Goal: Task Accomplishment & Management: Manage account settings

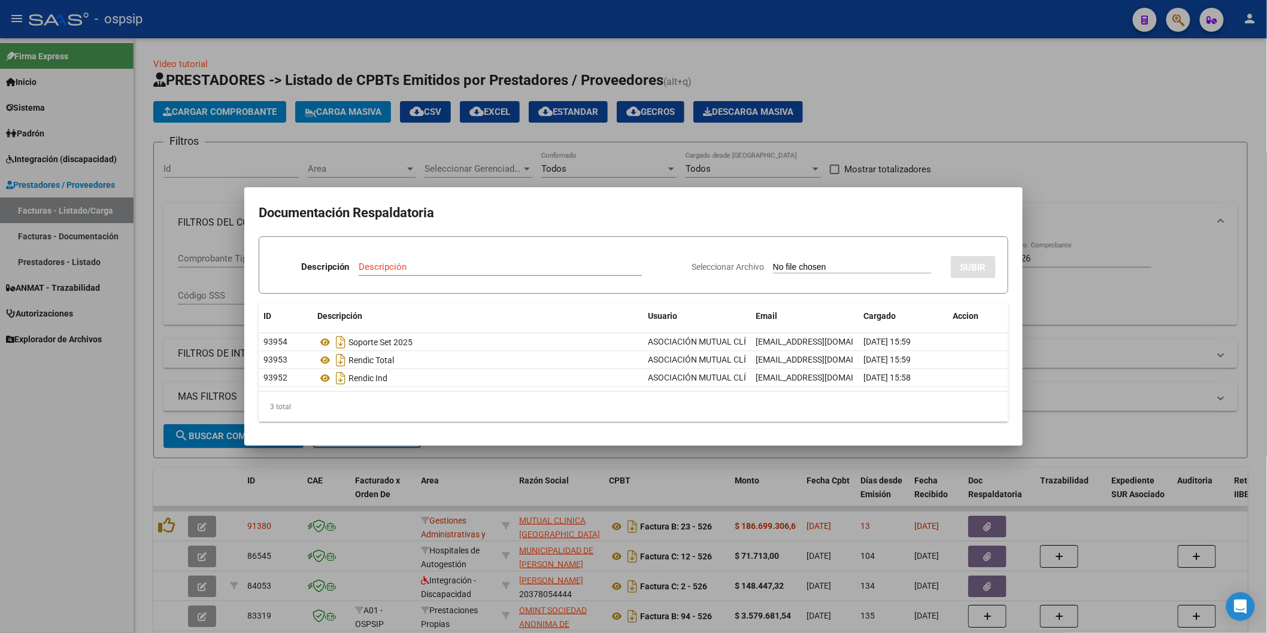
scroll to position [66, 0]
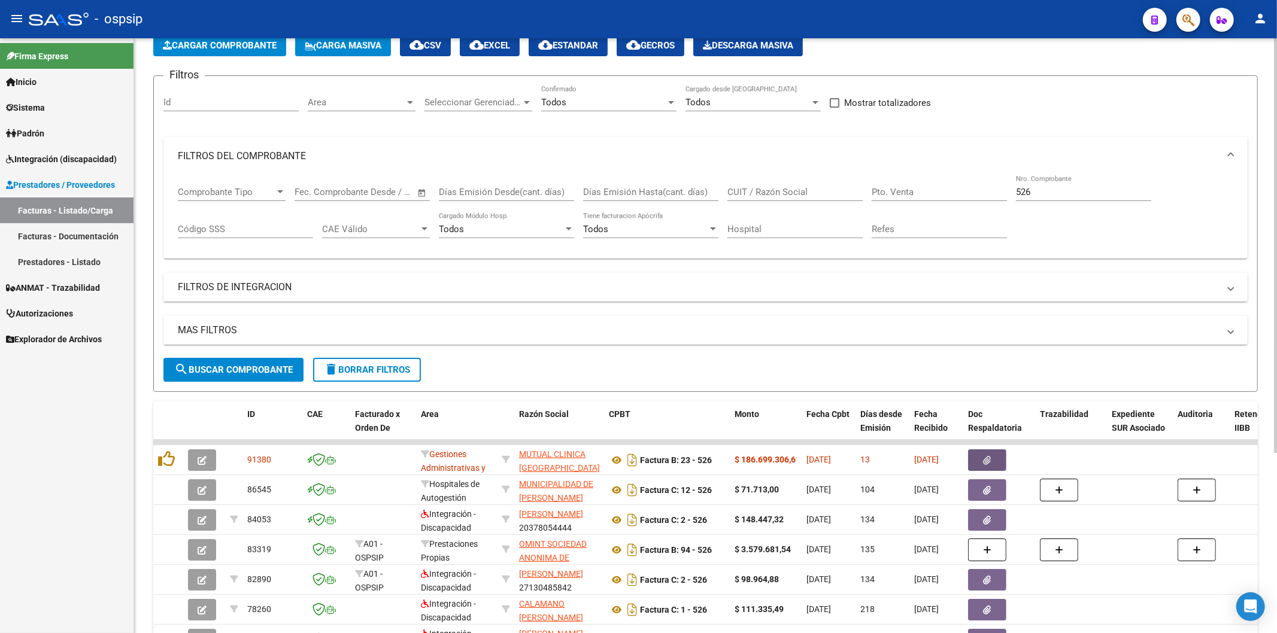
click at [1061, 192] on input "526" at bounding box center [1083, 192] width 135 height 11
type input "5"
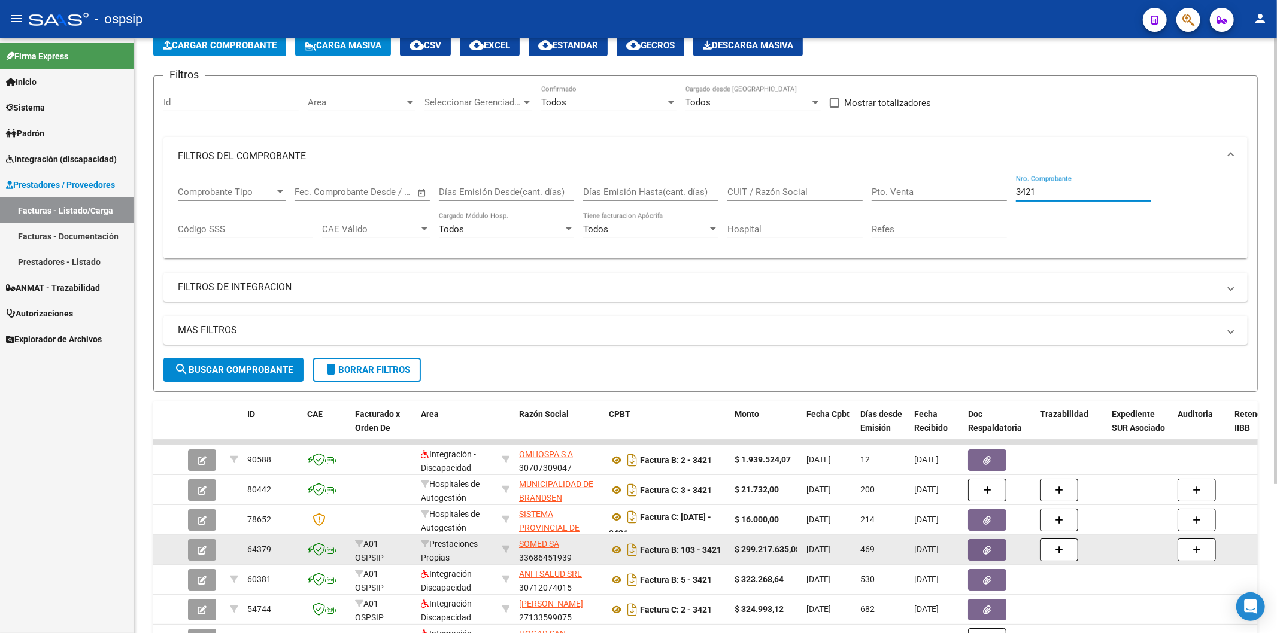
click at [995, 546] on button "button" at bounding box center [987, 550] width 38 height 22
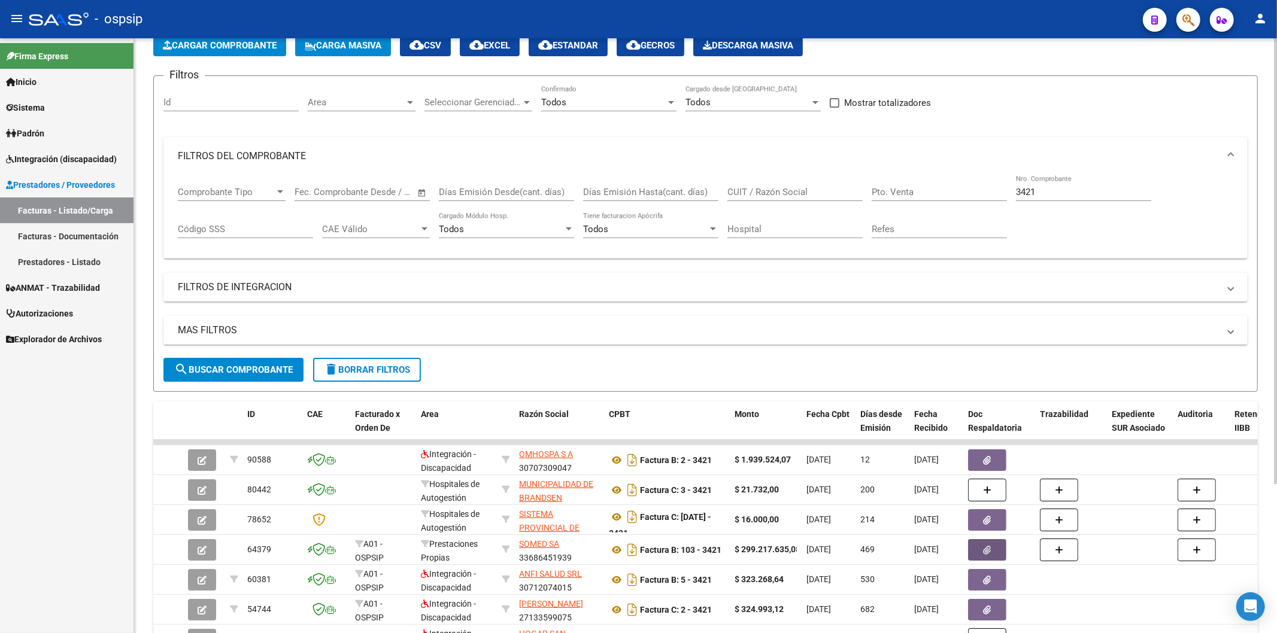
click at [1066, 198] on div "3421 Nro. Comprobante" at bounding box center [1083, 188] width 135 height 26
type input "3"
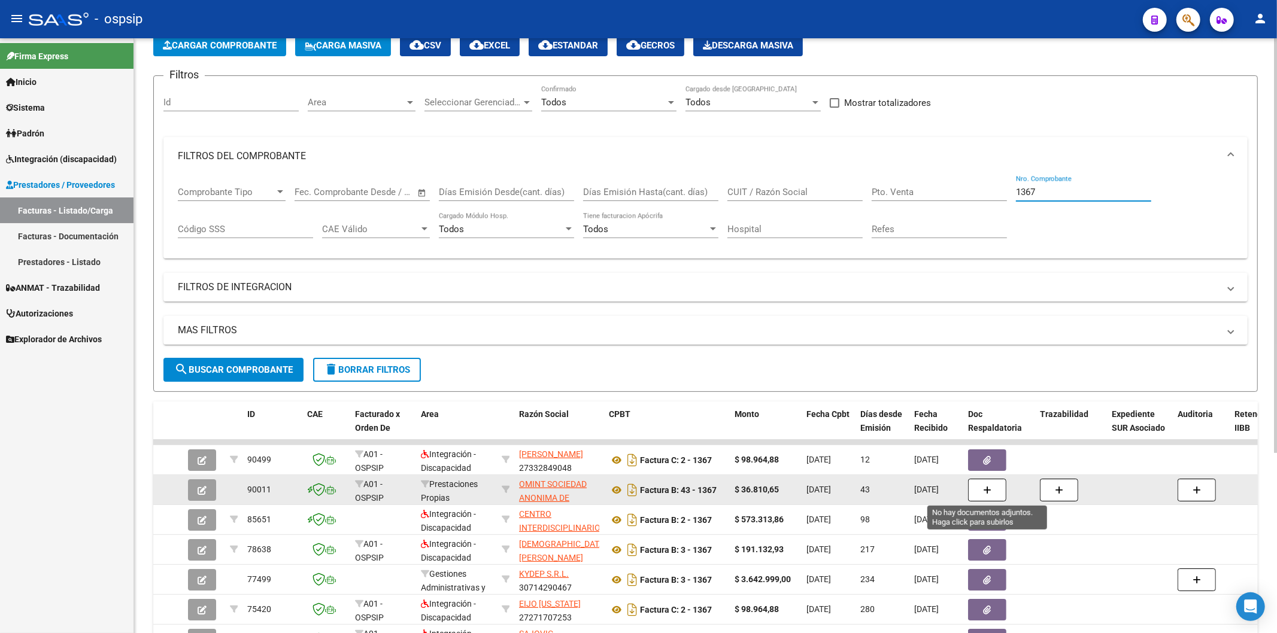
type input "1367"
click at [991, 488] on icon "button" at bounding box center [987, 490] width 8 height 9
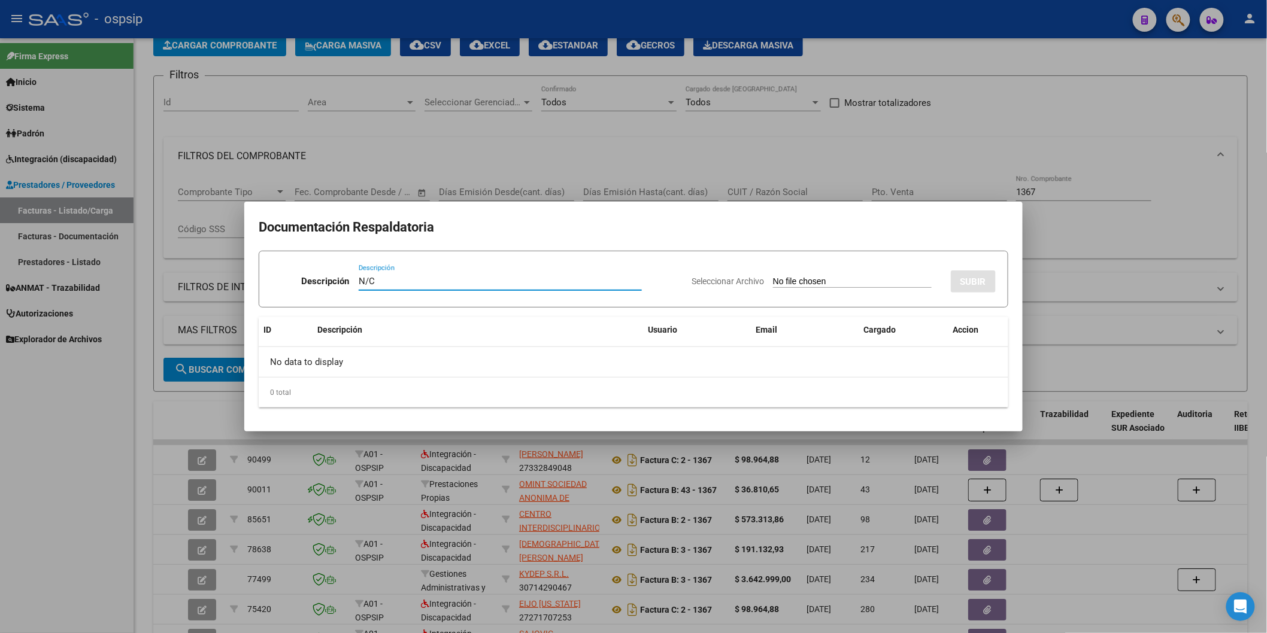
type input "N/C"
click at [773, 277] on input "Seleccionar Archivo" at bounding box center [852, 282] width 159 height 11
type input "C:\fakepath\20251013101416.pdf"
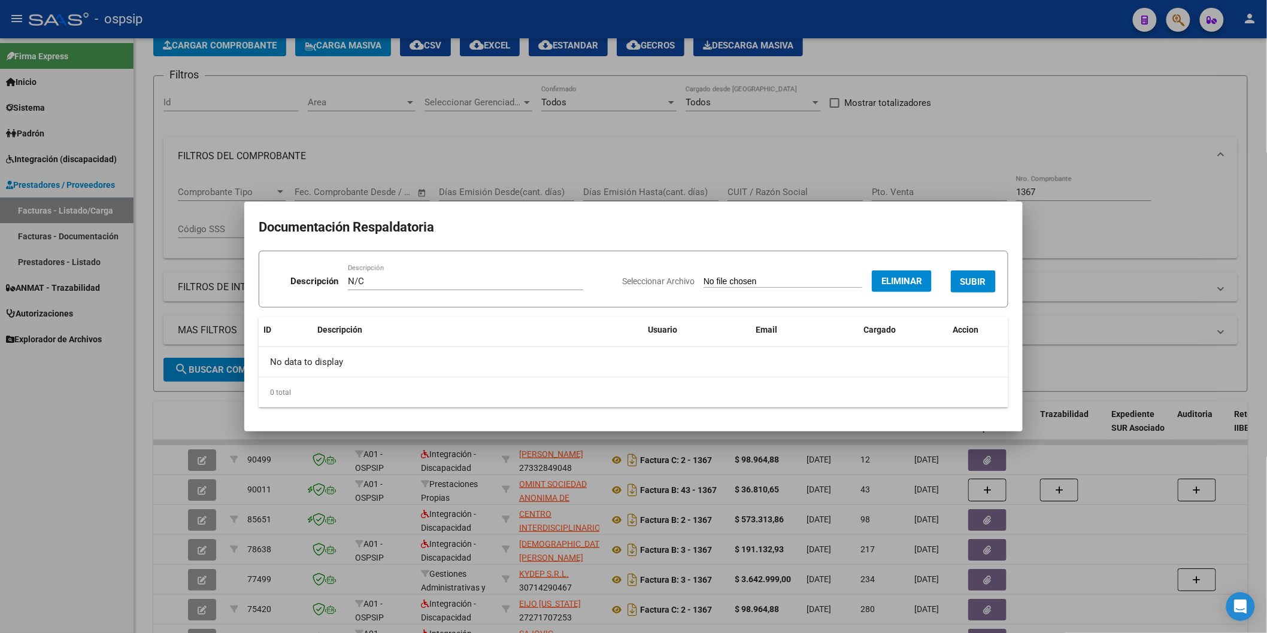
click at [978, 283] on span "SUBIR" at bounding box center [973, 282] width 26 height 11
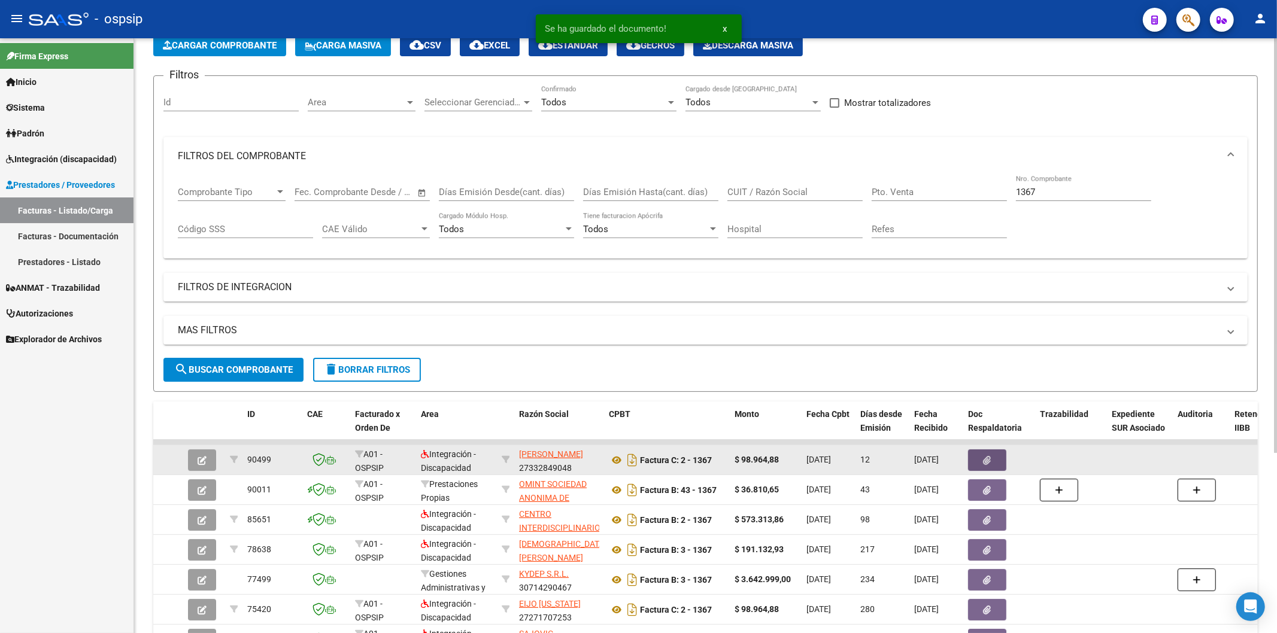
click at [994, 459] on button "button" at bounding box center [987, 461] width 38 height 22
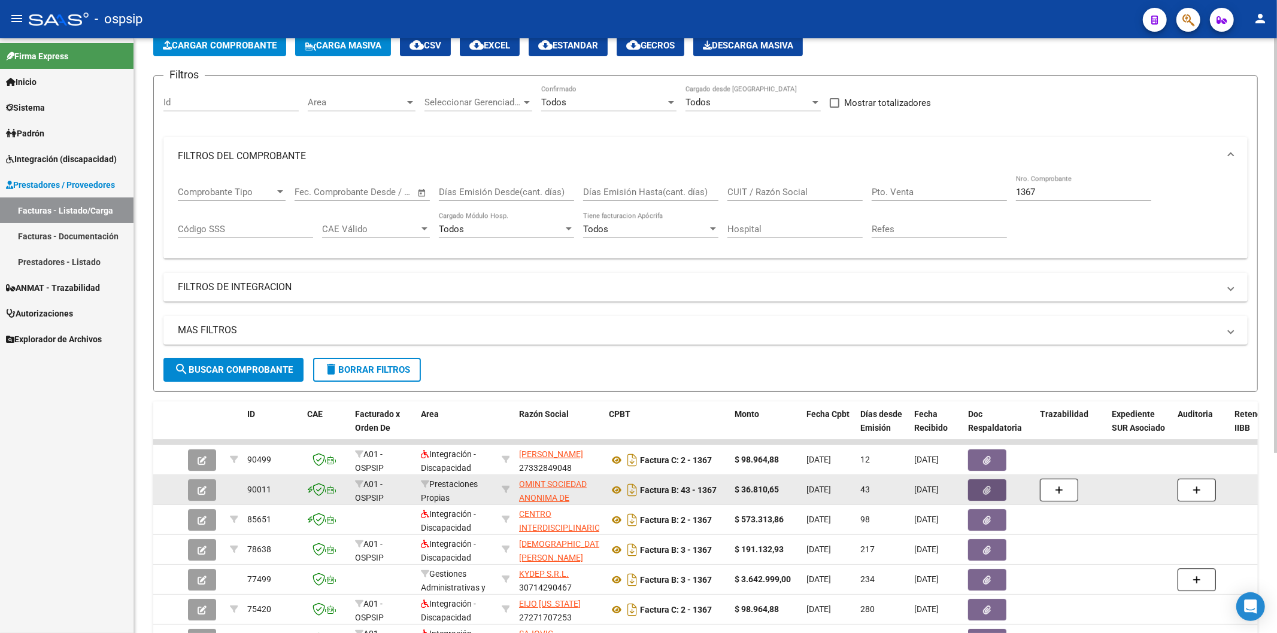
click at [986, 488] on icon "button" at bounding box center [988, 490] width 8 height 9
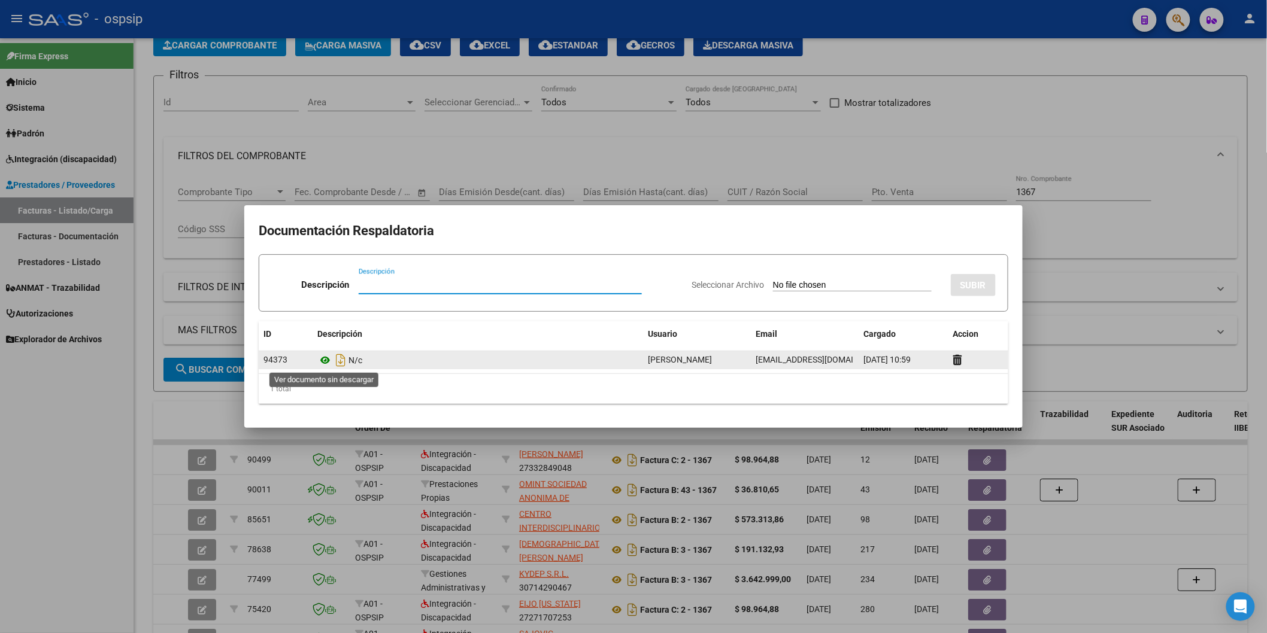
click at [320, 360] on icon at bounding box center [325, 360] width 16 height 14
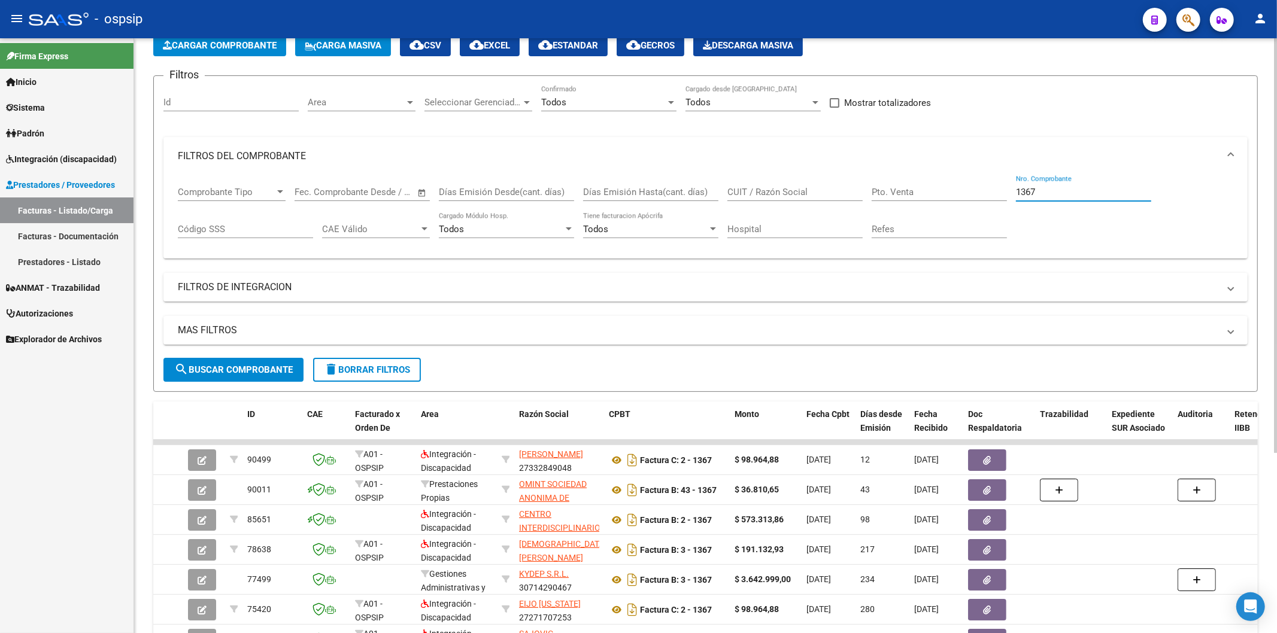
drag, startPoint x: 1066, startPoint y: 188, endPoint x: 1077, endPoint y: 181, distance: 12.5
click at [1067, 186] on div "1367 Nro. Comprobante" at bounding box center [1083, 188] width 135 height 26
type input "1"
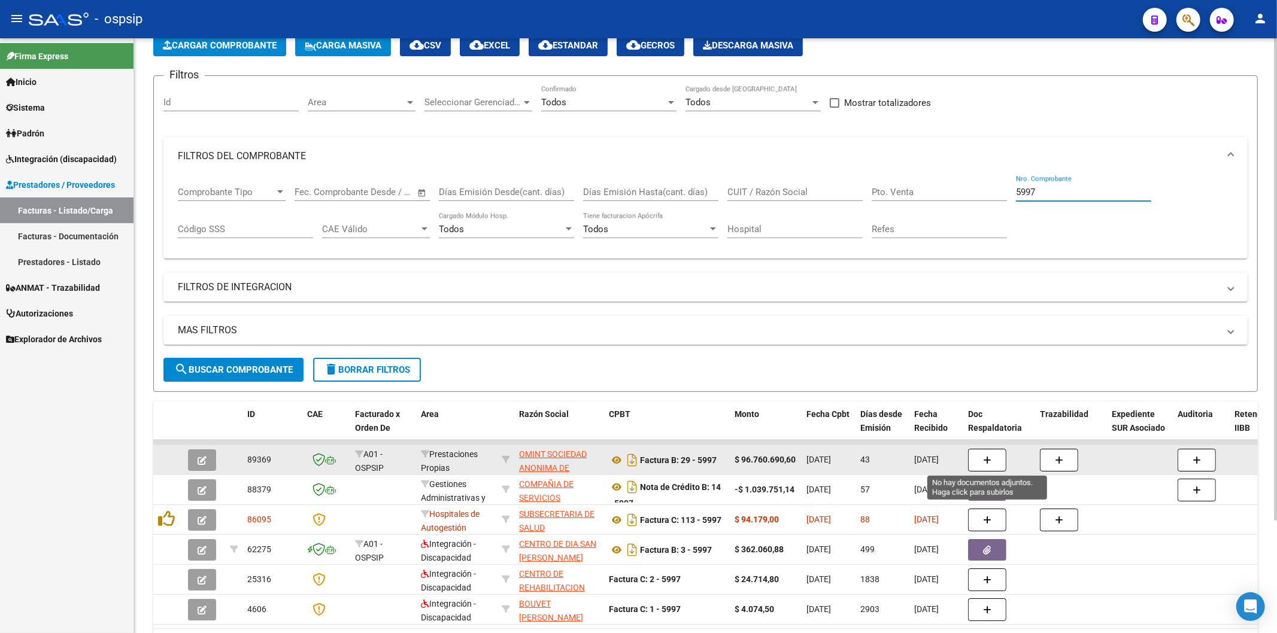
type input "5997"
click at [991, 458] on icon "button" at bounding box center [987, 460] width 8 height 9
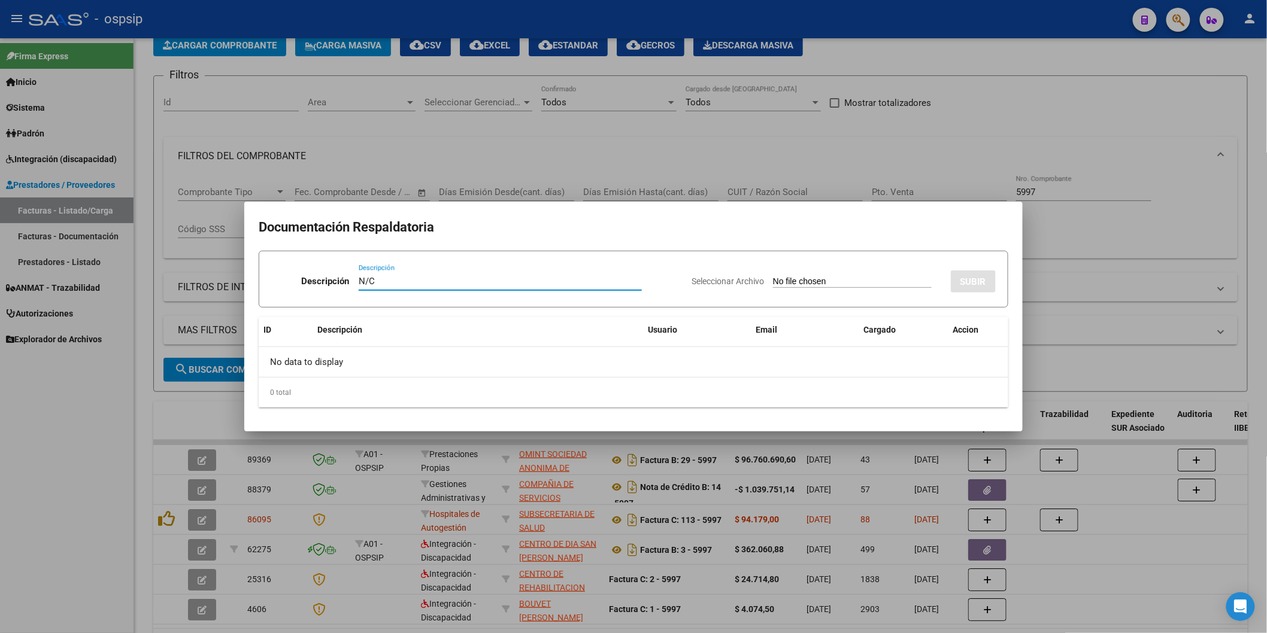
type input "N/C"
click at [773, 277] on input "Seleccionar Archivo" at bounding box center [852, 282] width 159 height 11
type input "C:\fakepath\20251013101448.pdf"
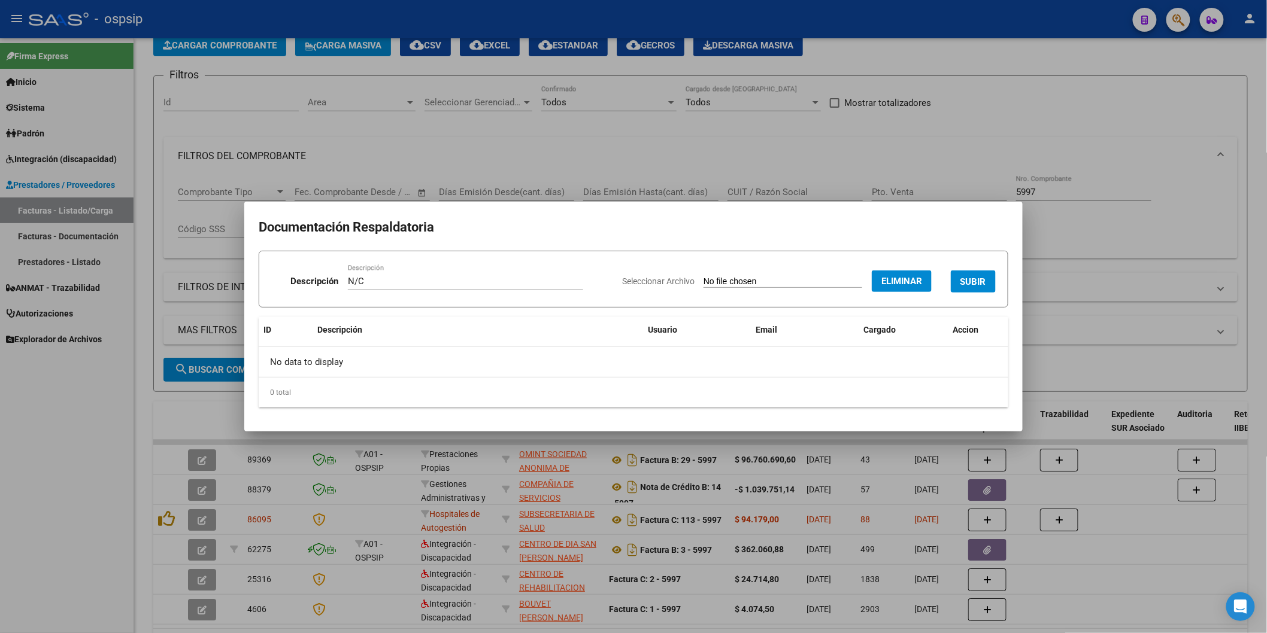
click at [979, 278] on span "SUBIR" at bounding box center [973, 282] width 26 height 11
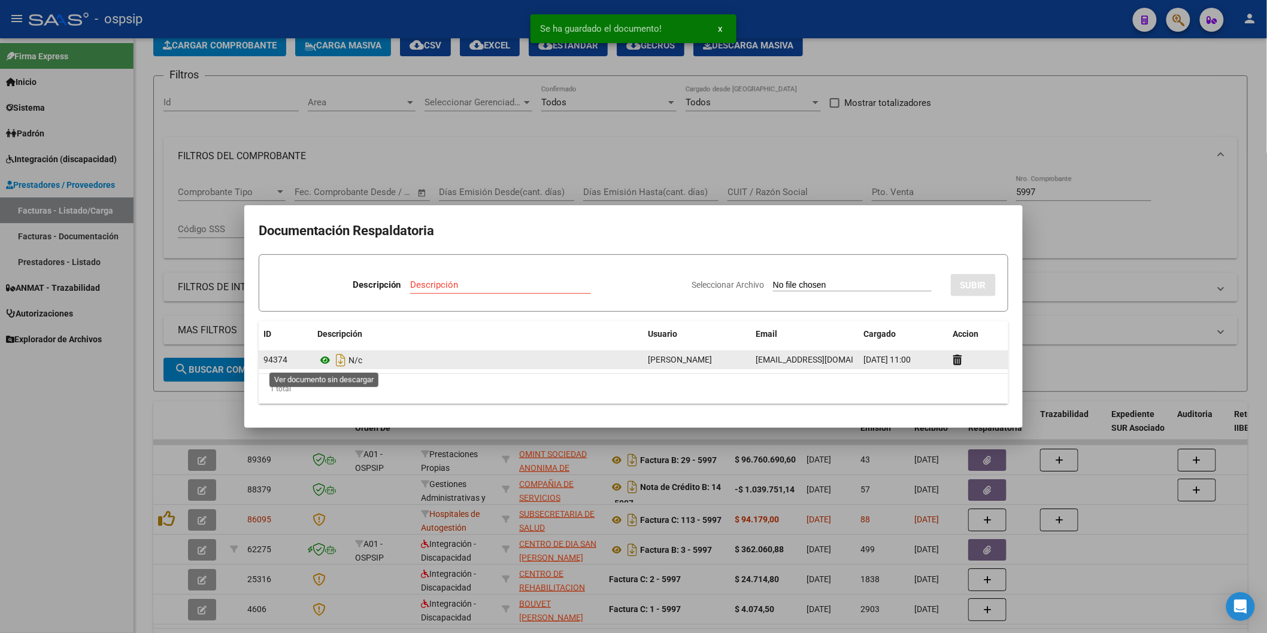
click at [326, 358] on icon at bounding box center [325, 360] width 16 height 14
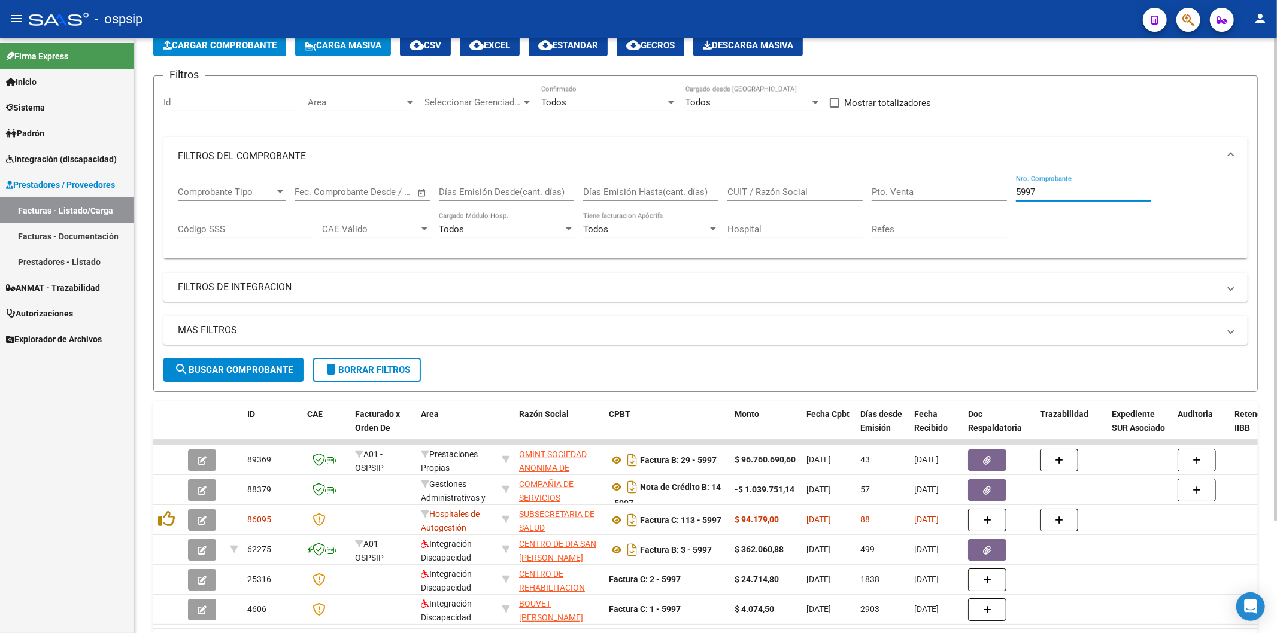
click at [1056, 187] on input "5997" at bounding box center [1083, 192] width 135 height 11
type input "5"
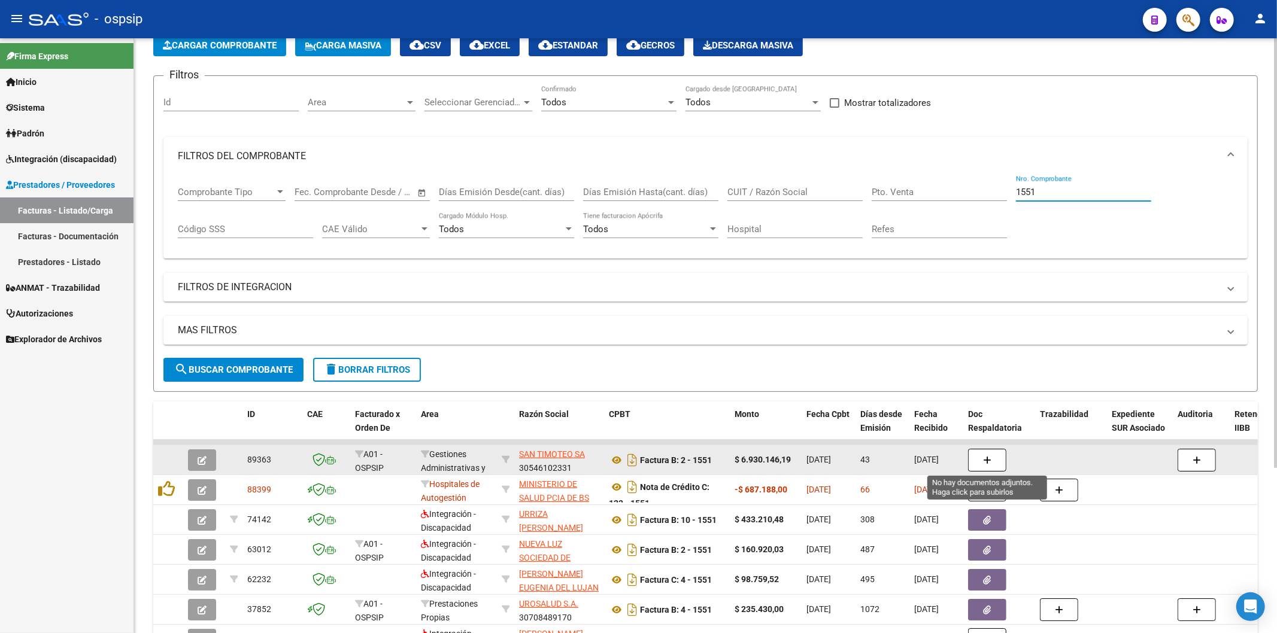
type input "1551"
click at [990, 459] on icon "button" at bounding box center [987, 460] width 8 height 9
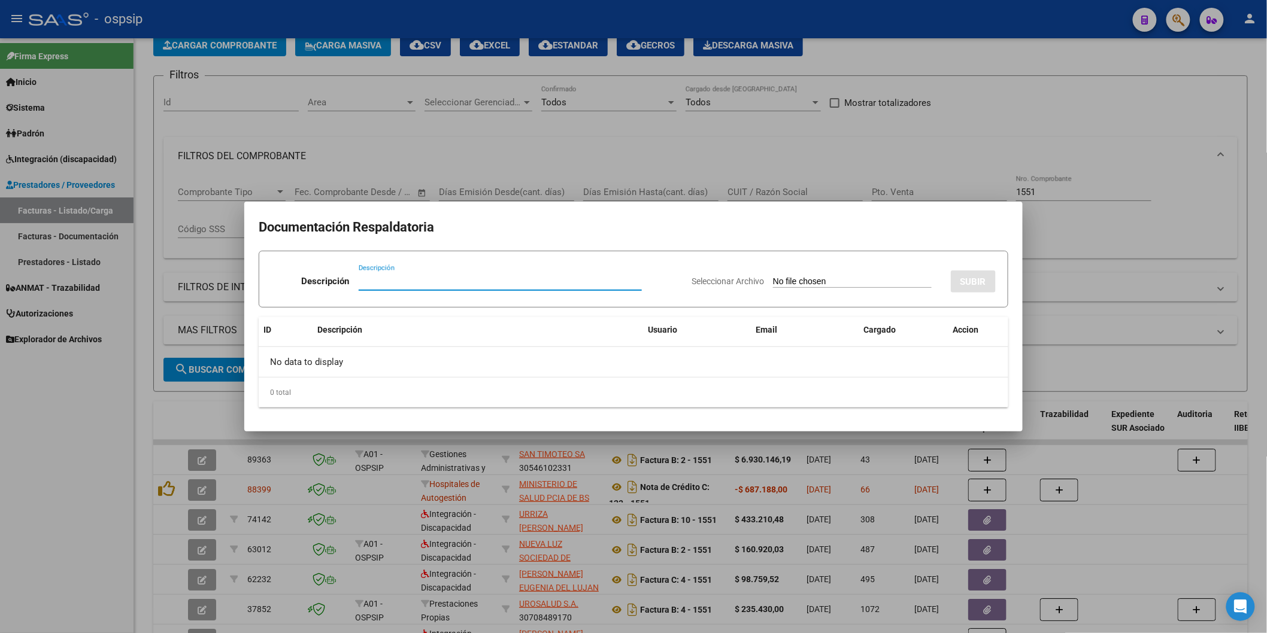
click at [438, 284] on input "Descripción" at bounding box center [500, 281] width 283 height 11
type input "N/C"
click at [773, 277] on input "Seleccionar Archivo" at bounding box center [852, 282] width 159 height 11
type input "C:\fakepath\20251013101655.pdf"
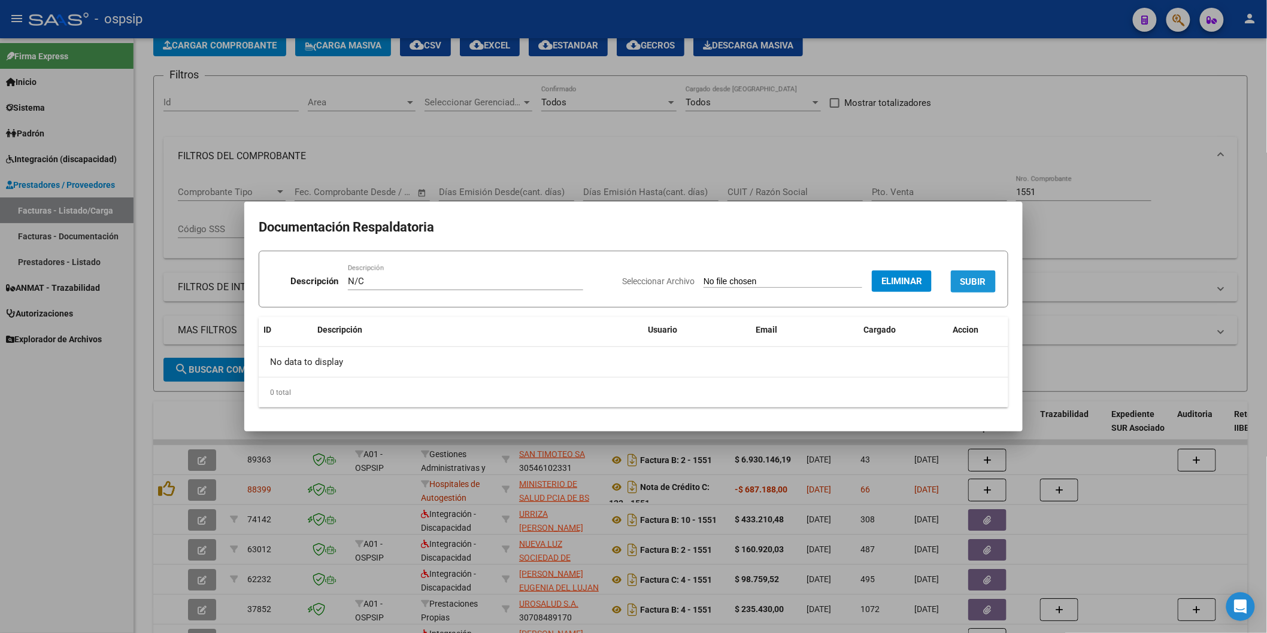
click at [988, 284] on button "SUBIR" at bounding box center [973, 282] width 45 height 22
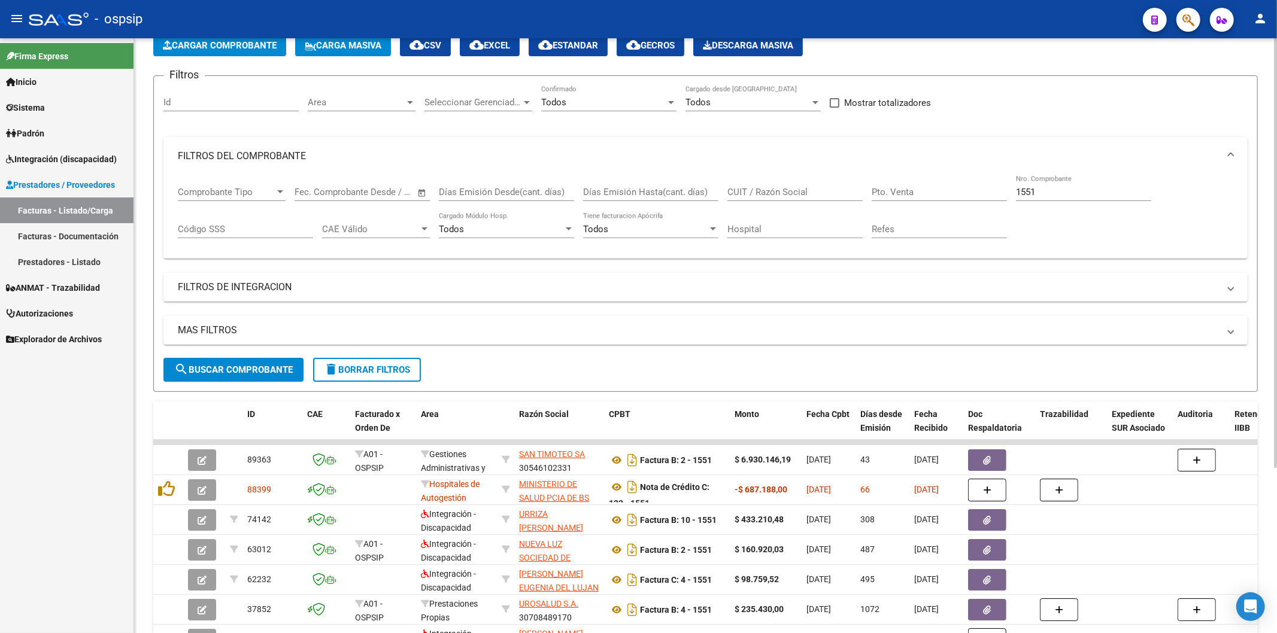
click at [1079, 186] on div "1551 Nro. Comprobante" at bounding box center [1083, 188] width 135 height 26
click at [1069, 188] on input "1551" at bounding box center [1083, 192] width 135 height 11
type input "1"
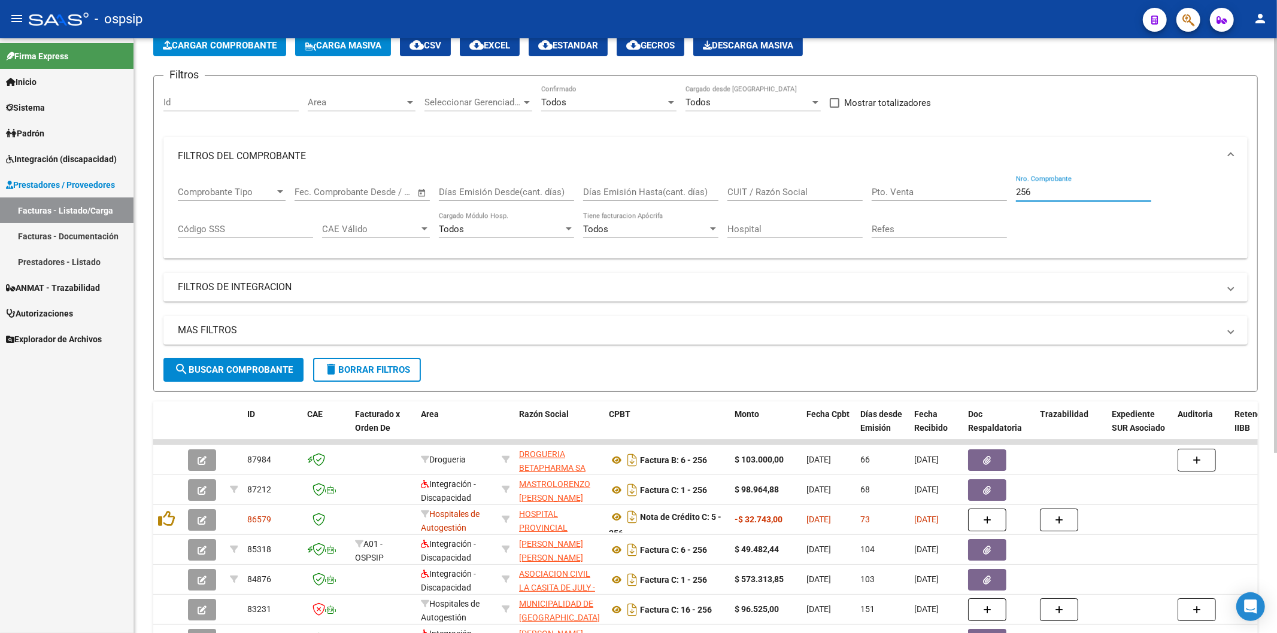
click at [1090, 193] on input "256" at bounding box center [1083, 192] width 135 height 11
type input "2"
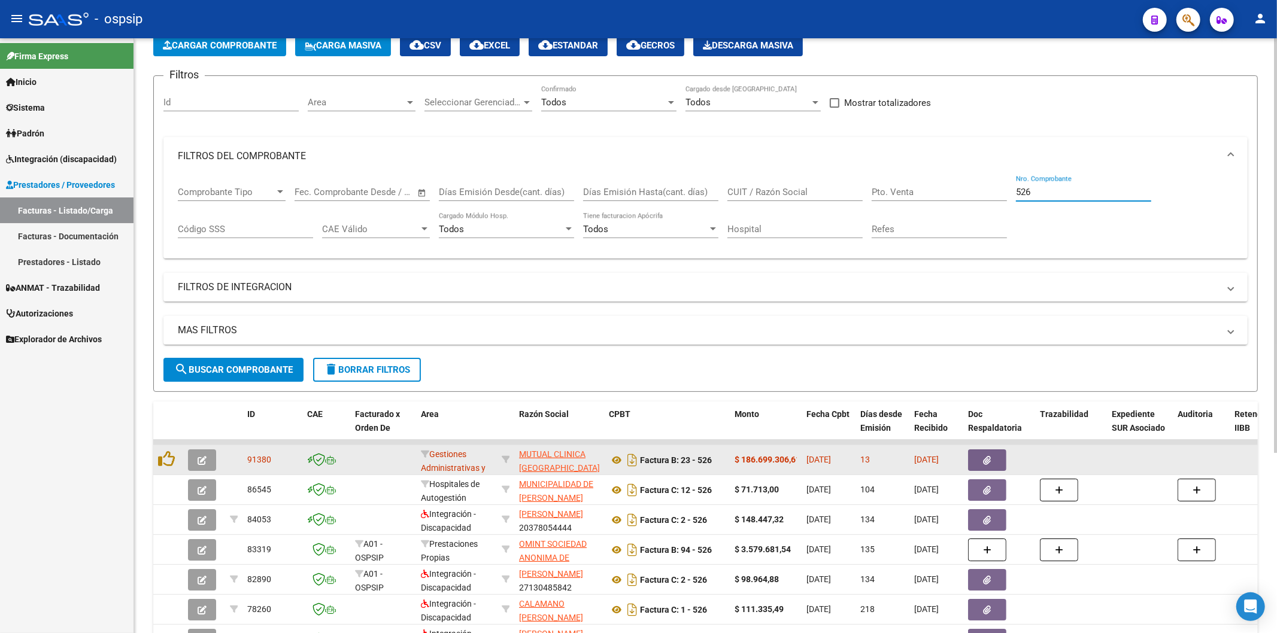
type input "526"
click at [984, 462] on icon "button" at bounding box center [988, 460] width 8 height 9
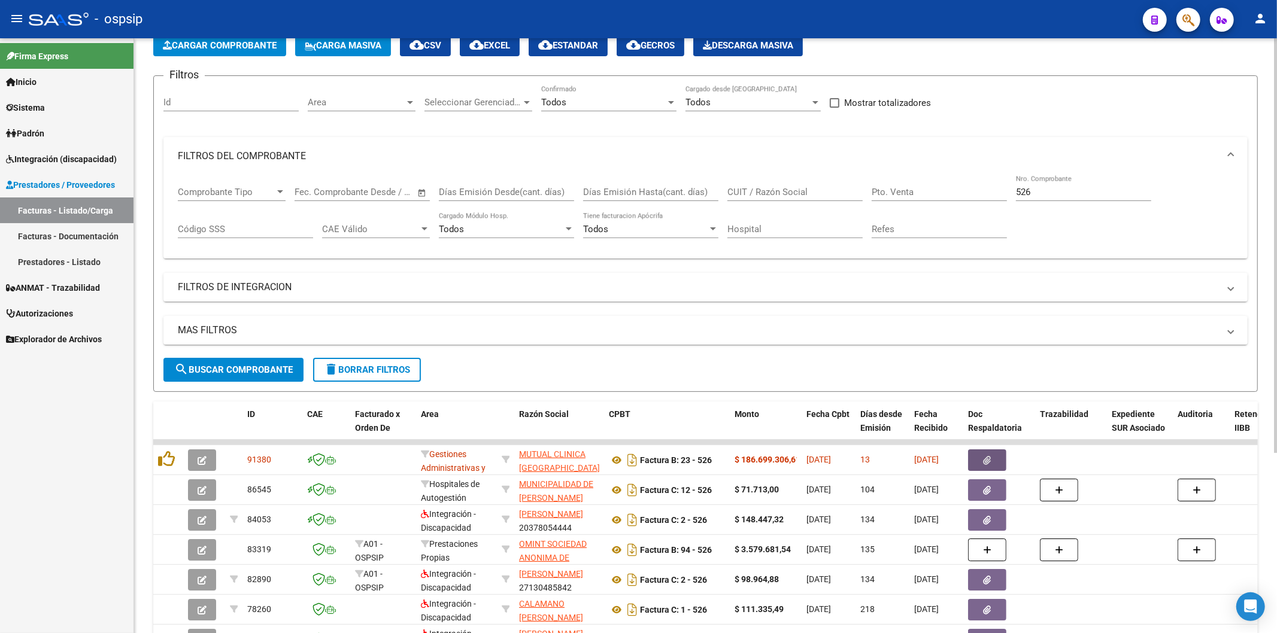
click at [1078, 193] on input "526" at bounding box center [1083, 192] width 135 height 11
type input "5"
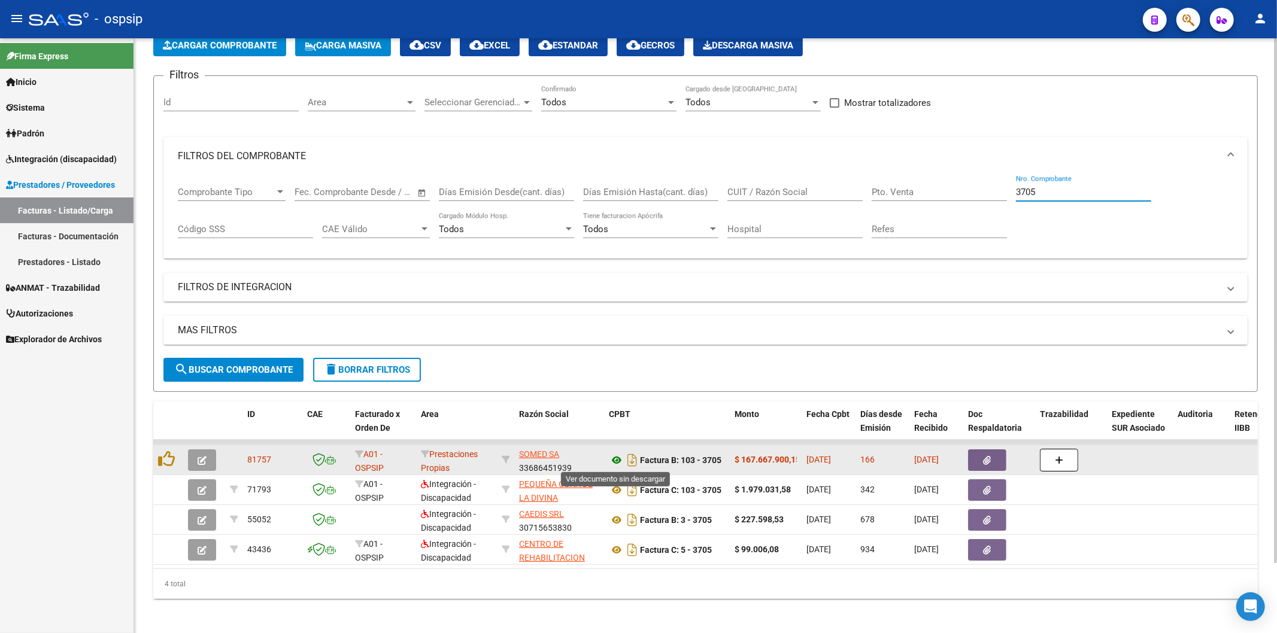
click at [617, 462] on icon at bounding box center [617, 460] width 16 height 14
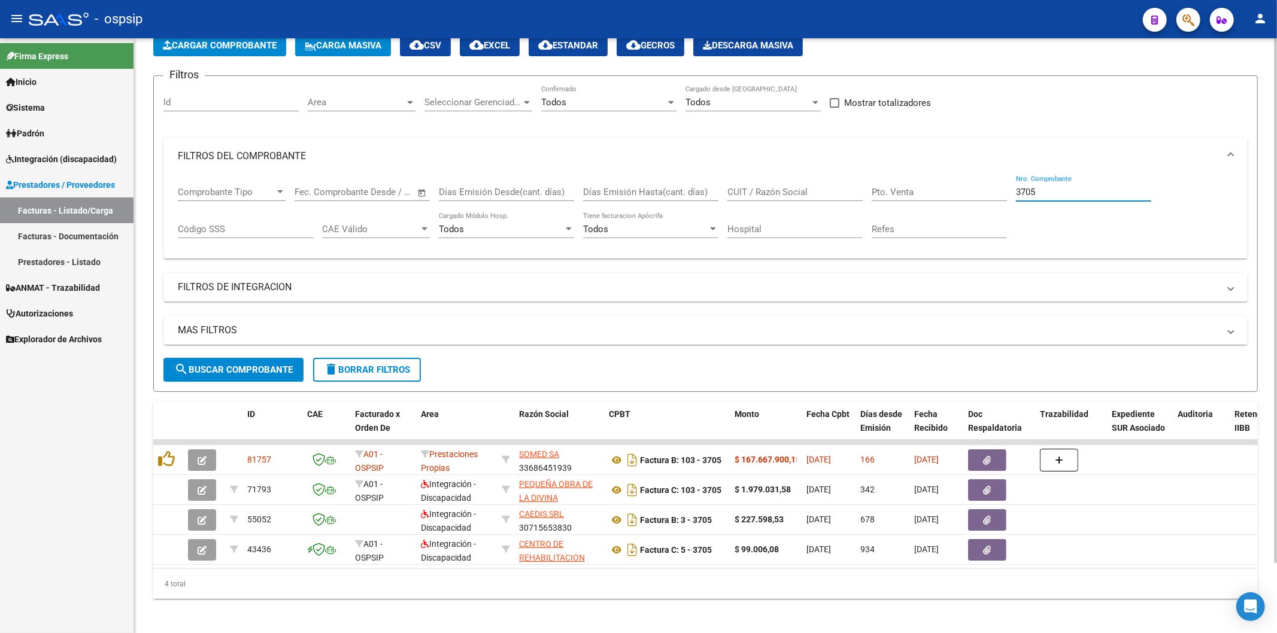
click at [1077, 187] on input "3705" at bounding box center [1083, 192] width 135 height 11
type input "3"
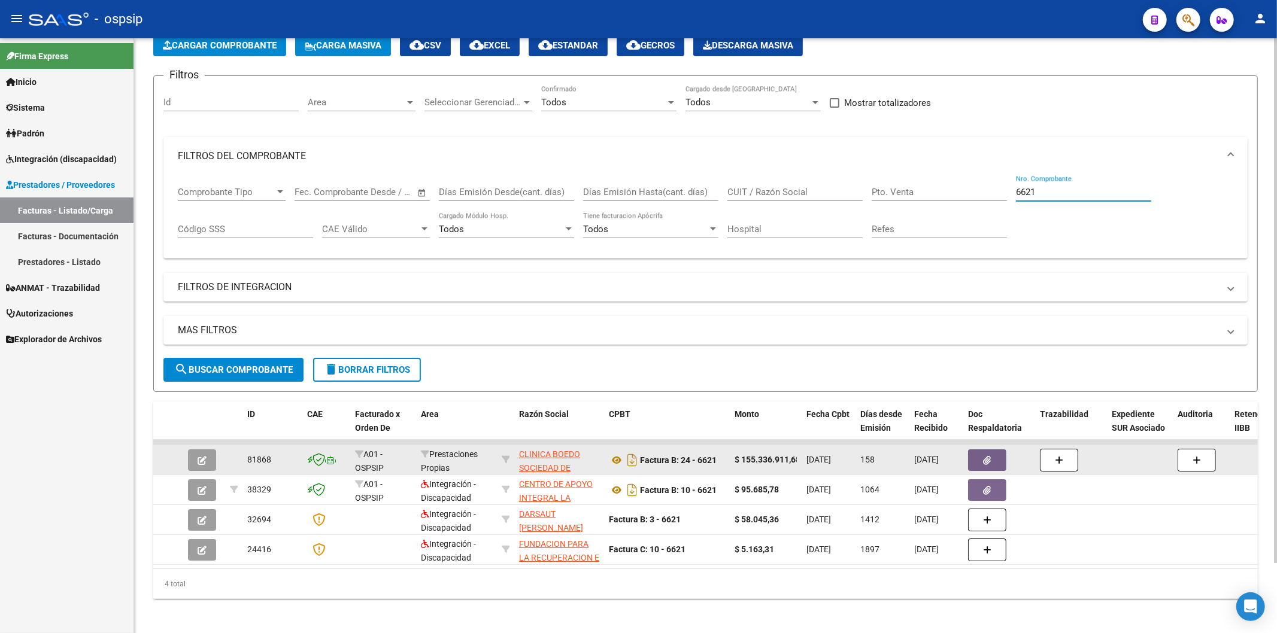
type input "6621"
click at [996, 463] on button "button" at bounding box center [987, 461] width 38 height 22
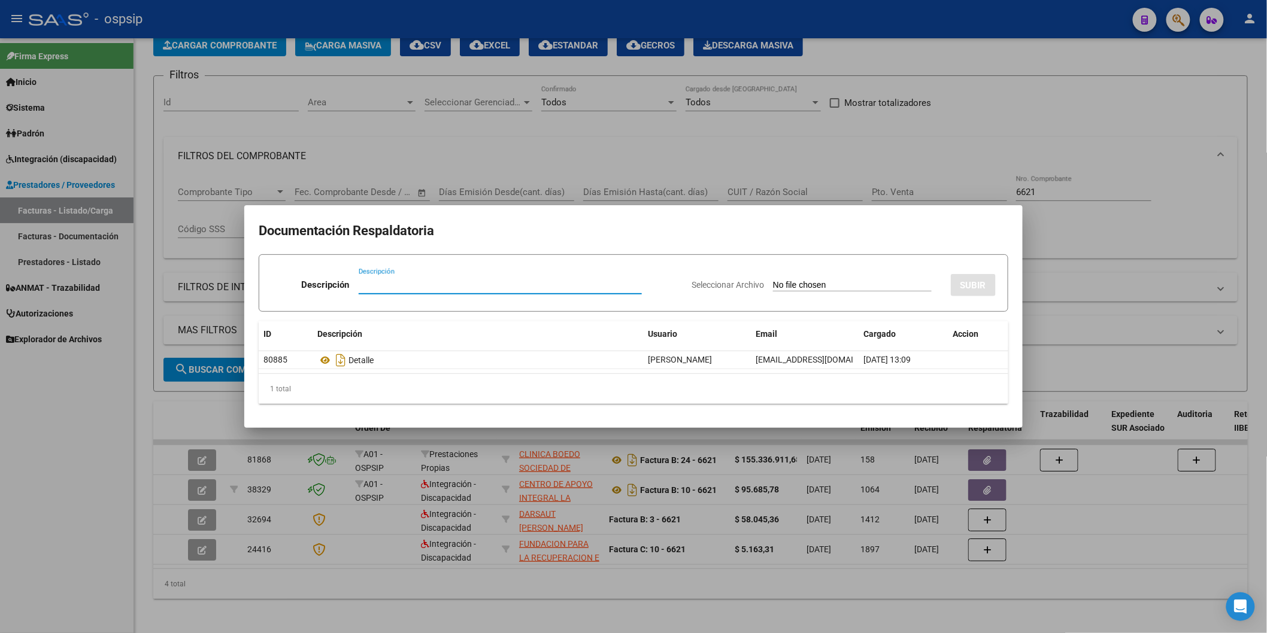
click at [445, 284] on input "Descripción" at bounding box center [500, 285] width 283 height 11
type input "N/C"
click at [773, 280] on input "Seleccionar Archivo" at bounding box center [852, 285] width 159 height 11
type input "C:\fakepath\Nota de CréditoB002800002742.pdf"
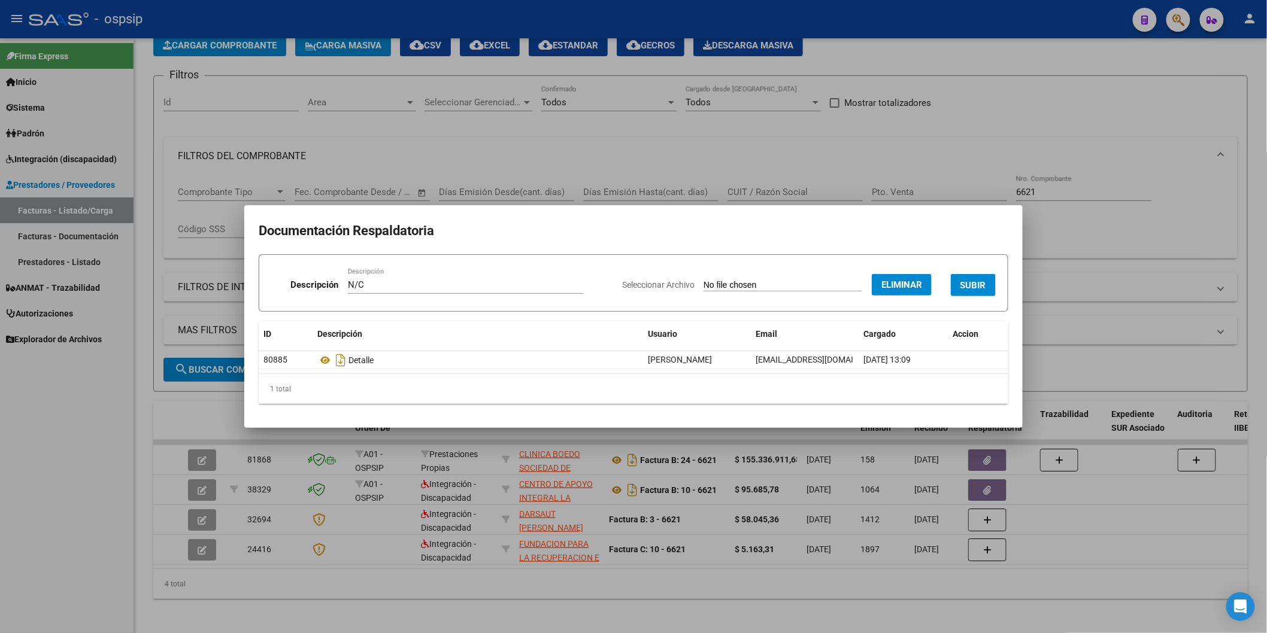
click at [980, 286] on span "SUBIR" at bounding box center [973, 285] width 26 height 11
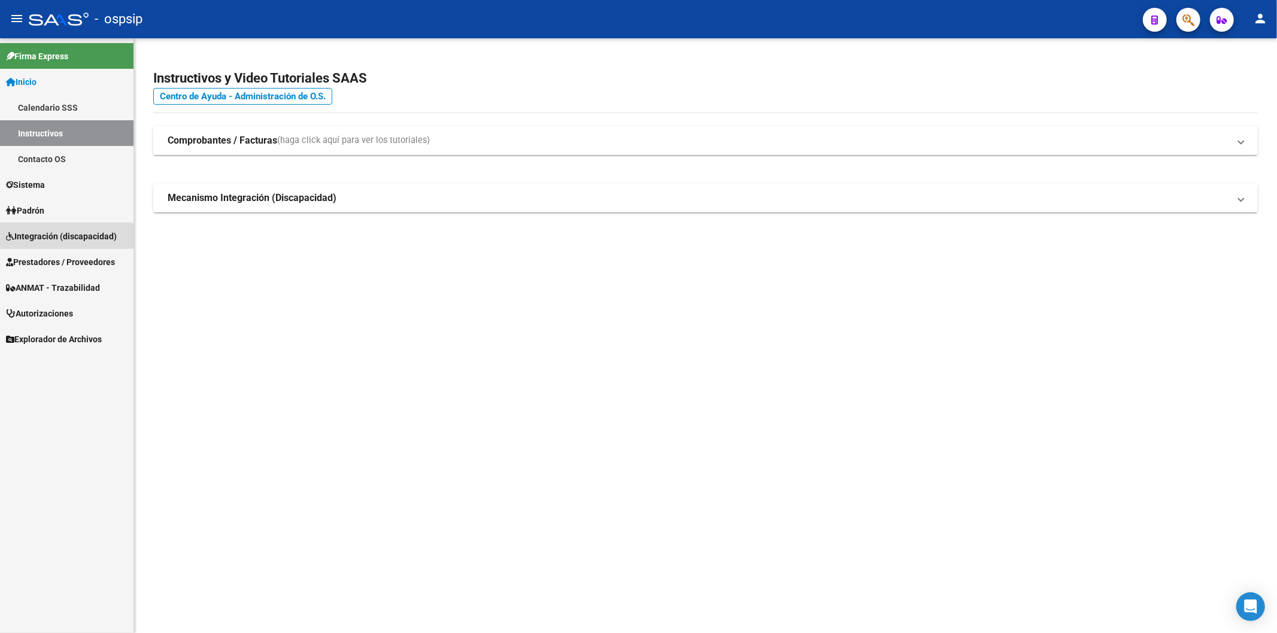
click at [51, 230] on span "Integración (discapacidad)" at bounding box center [61, 236] width 111 height 13
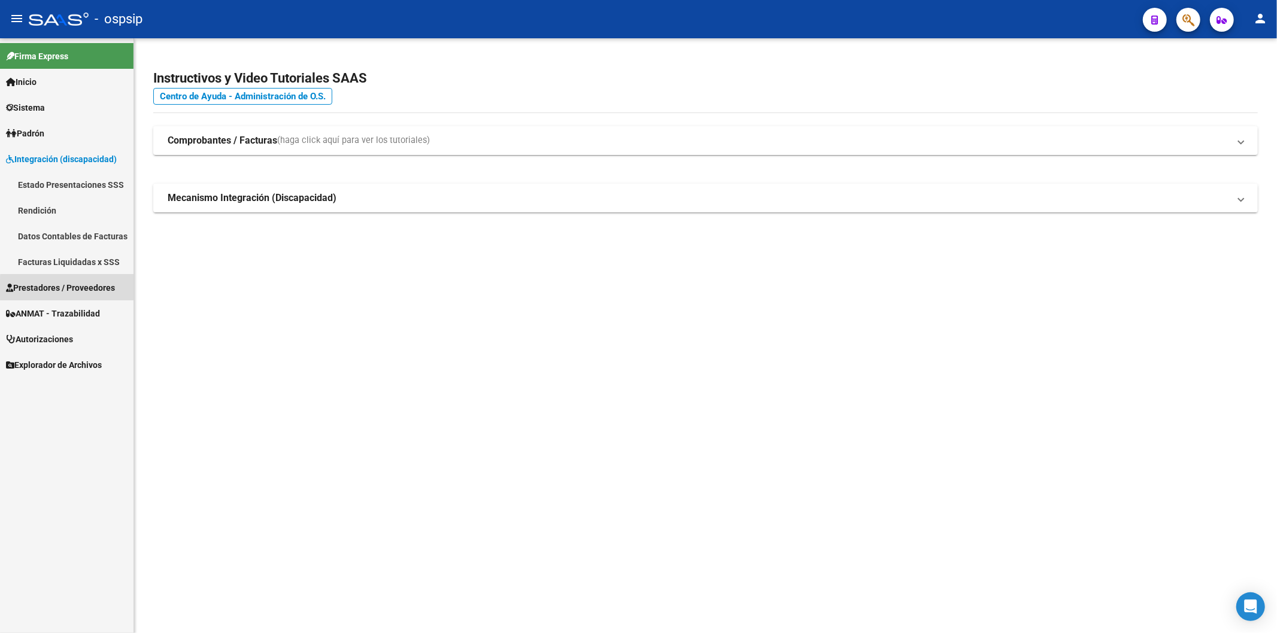
click at [74, 289] on span "Prestadores / Proveedores" at bounding box center [60, 287] width 109 height 13
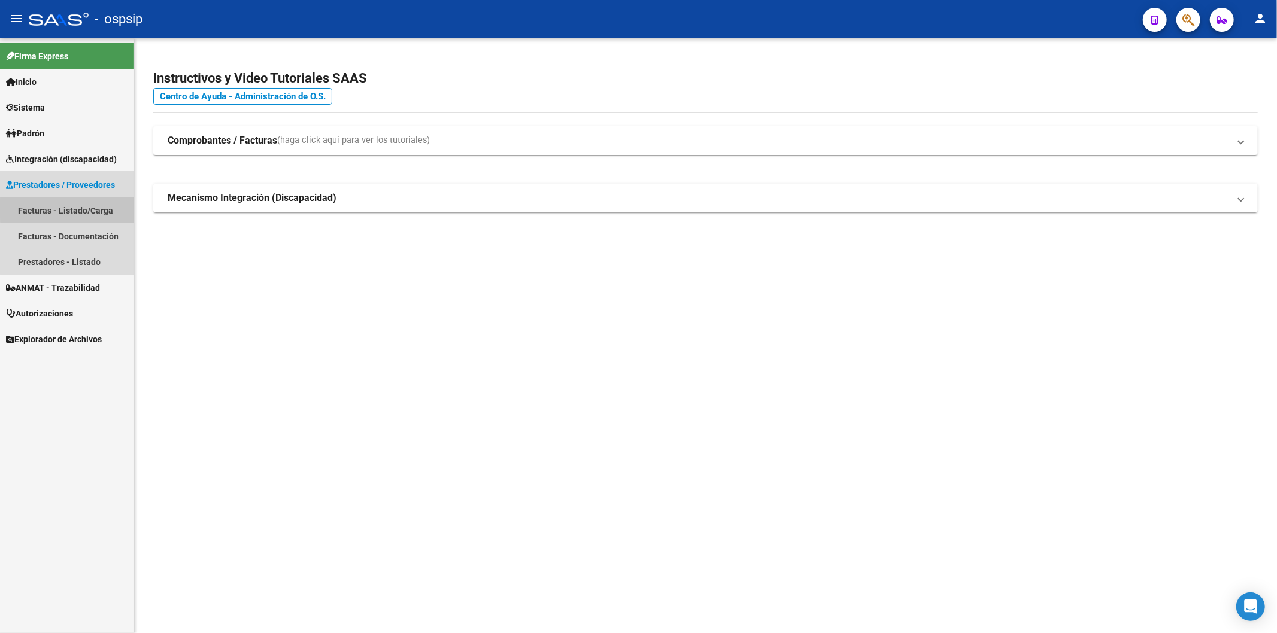
click at [86, 208] on link "Facturas - Listado/Carga" at bounding box center [67, 211] width 134 height 26
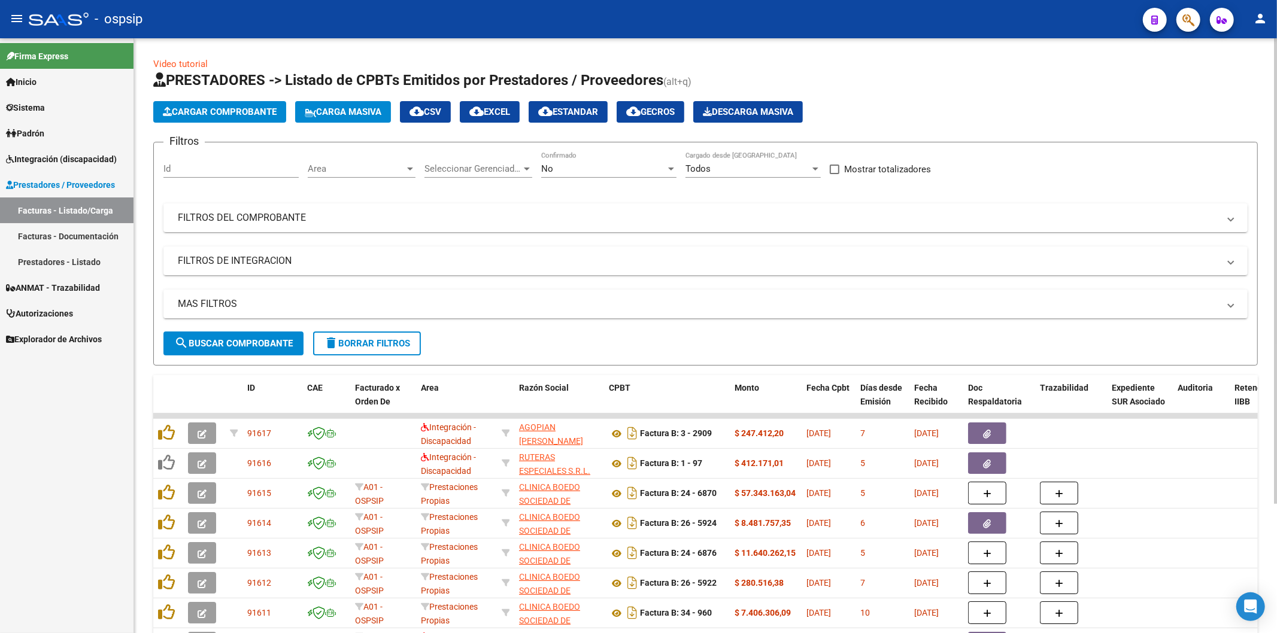
click at [657, 169] on div "No" at bounding box center [603, 168] width 125 height 11
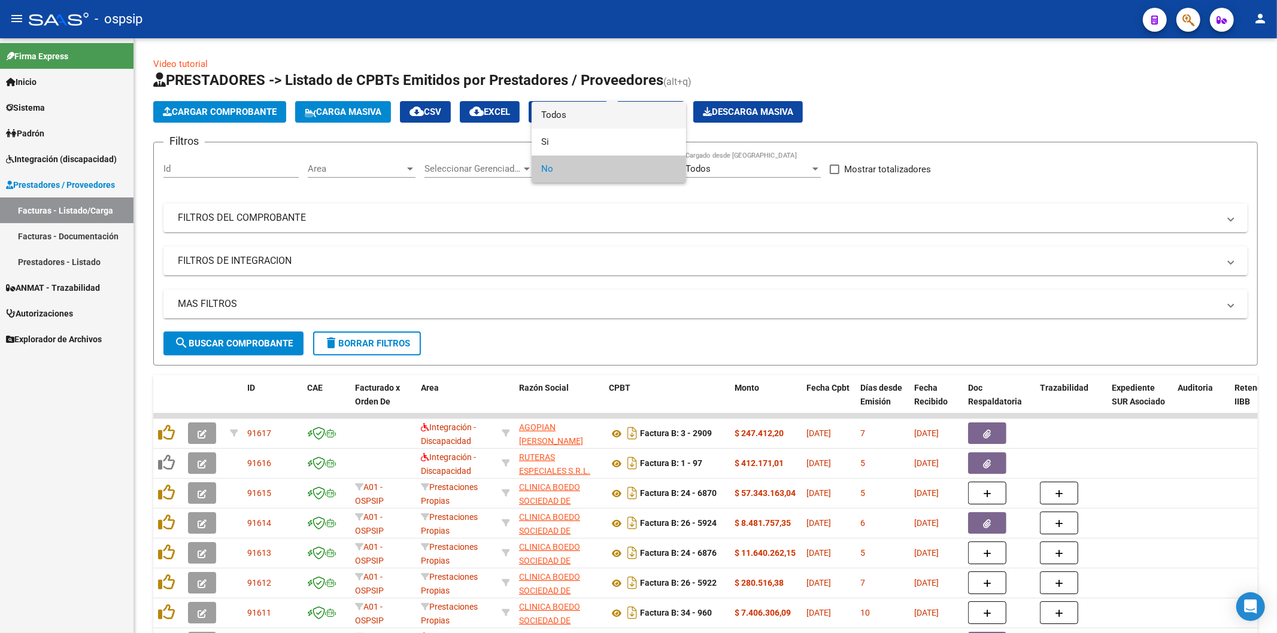
click at [609, 116] on span "Todos" at bounding box center [608, 115] width 135 height 27
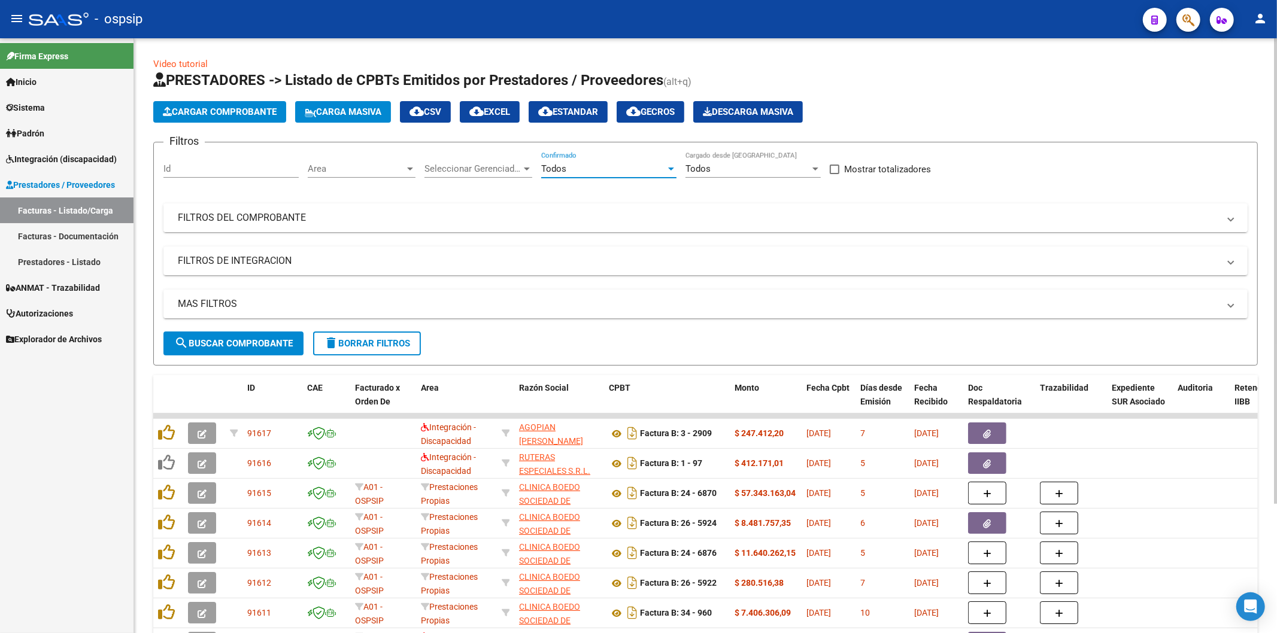
click at [1124, 217] on mat-panel-title "FILTROS DEL COMPROBANTE" at bounding box center [698, 217] width 1041 height 13
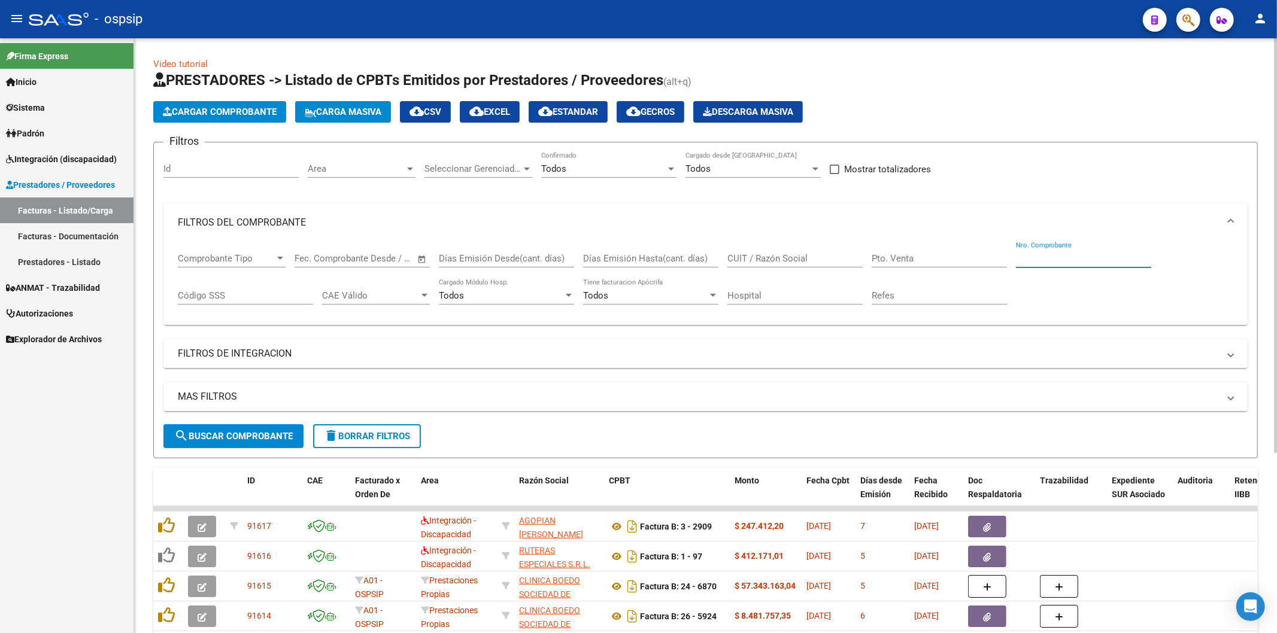
click at [1032, 259] on input "Nro. Comprobante" at bounding box center [1083, 258] width 135 height 11
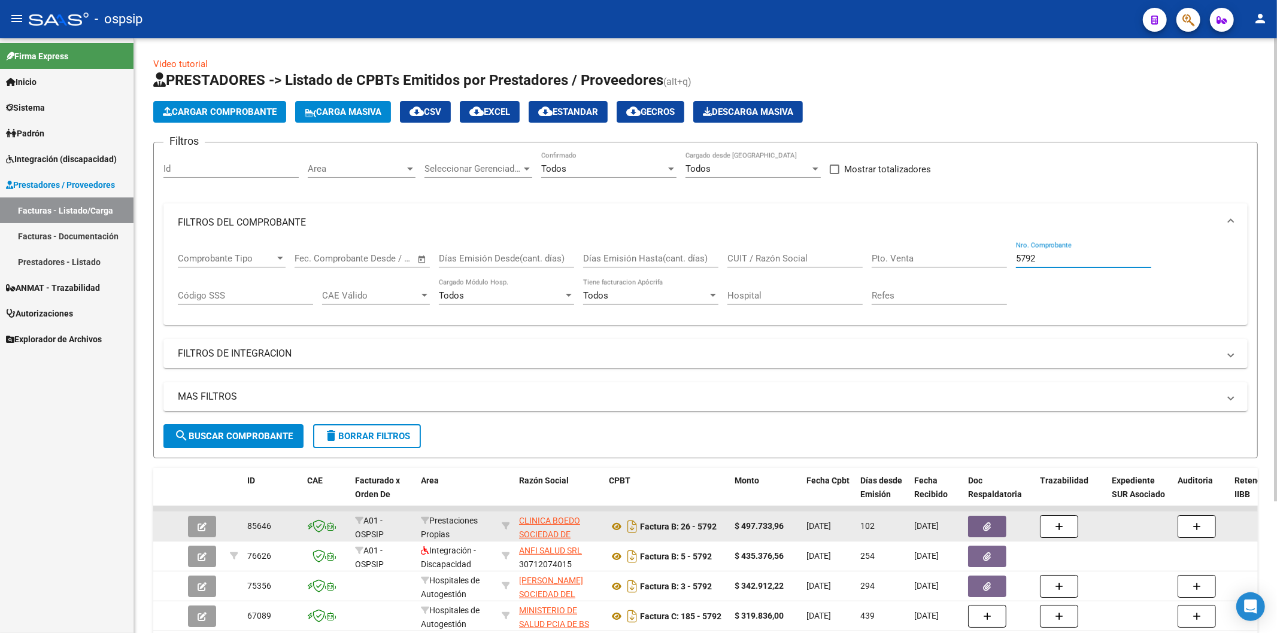
type input "5792"
click at [978, 522] on button "button" at bounding box center [987, 527] width 38 height 22
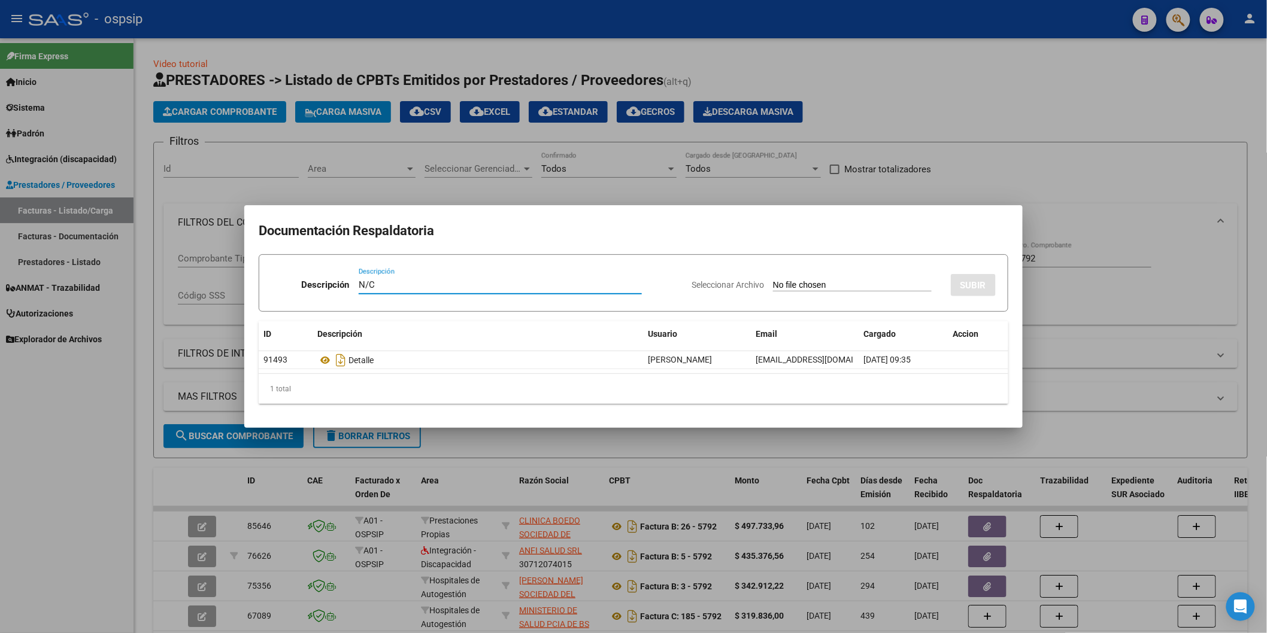
type input "N/C"
click at [773, 280] on input "Seleccionar Archivo" at bounding box center [852, 285] width 159 height 11
type input "C:\fakepath\Nota de CréditoB002900001831.pdf"
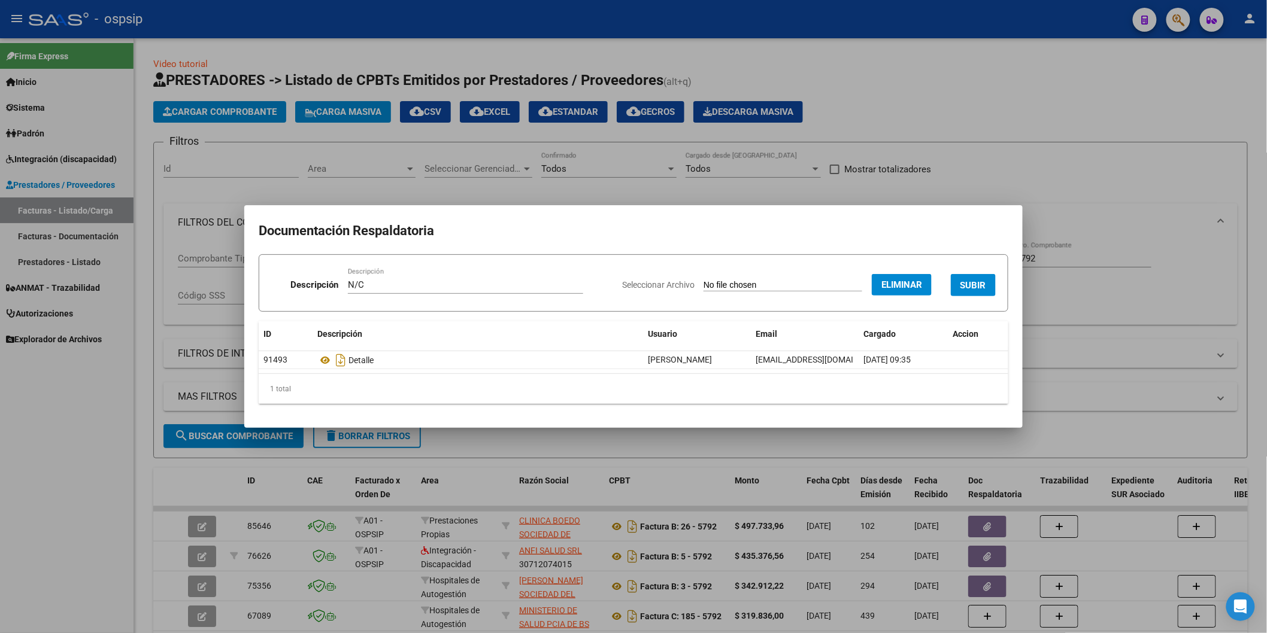
click at [977, 283] on span "SUBIR" at bounding box center [973, 285] width 26 height 11
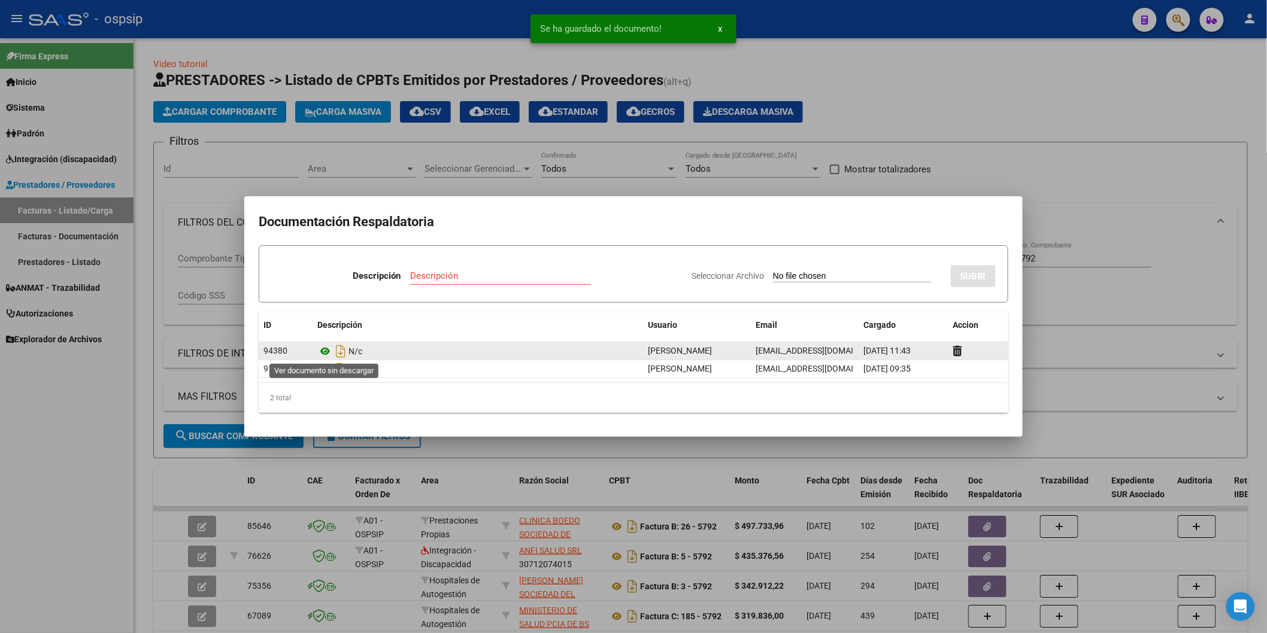
click at [323, 351] on icon at bounding box center [325, 351] width 16 height 14
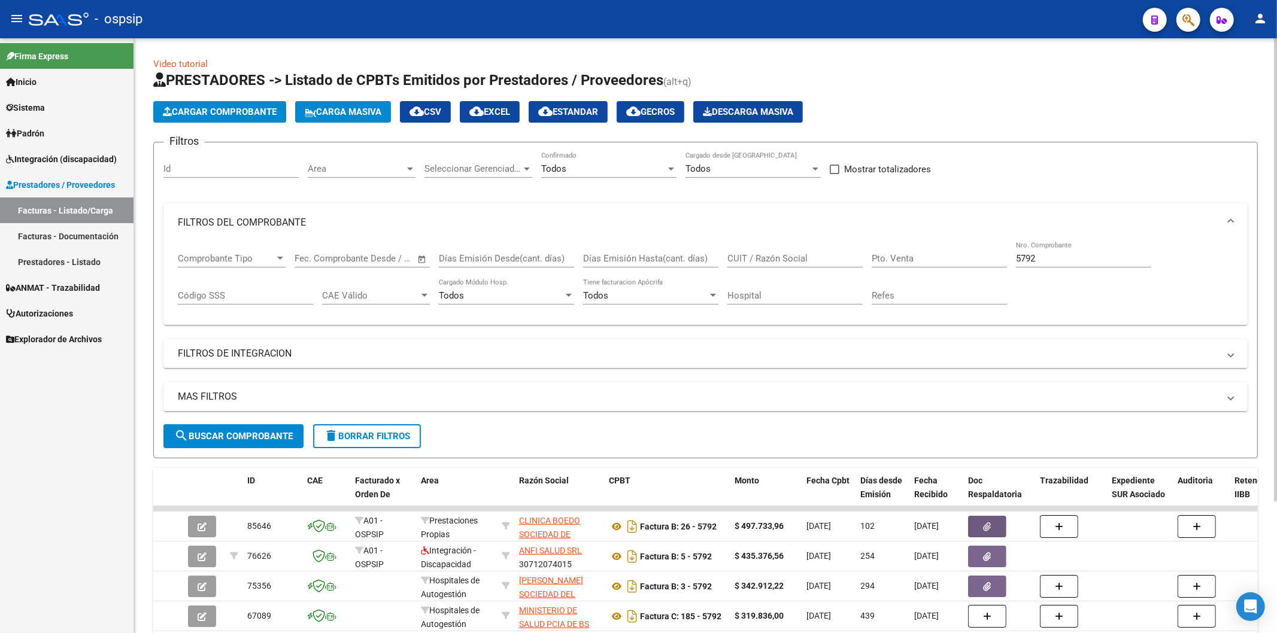
click at [1078, 260] on input "5792" at bounding box center [1083, 258] width 135 height 11
type input "5"
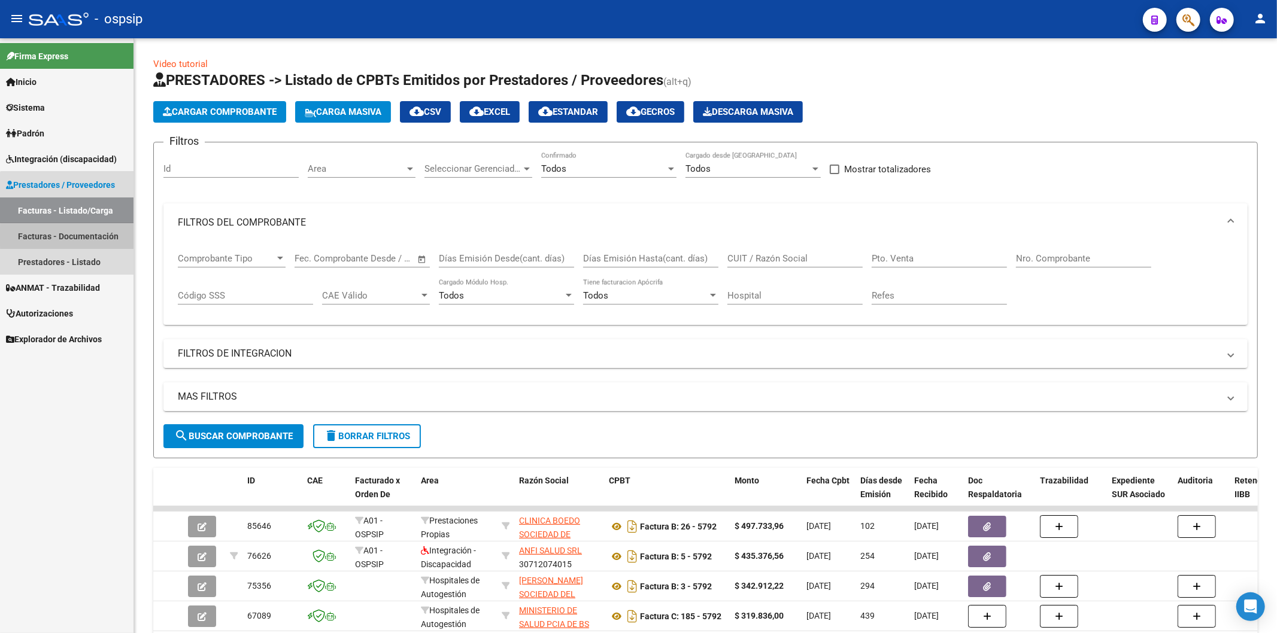
click at [85, 237] on link "Facturas - Documentación" at bounding box center [67, 236] width 134 height 26
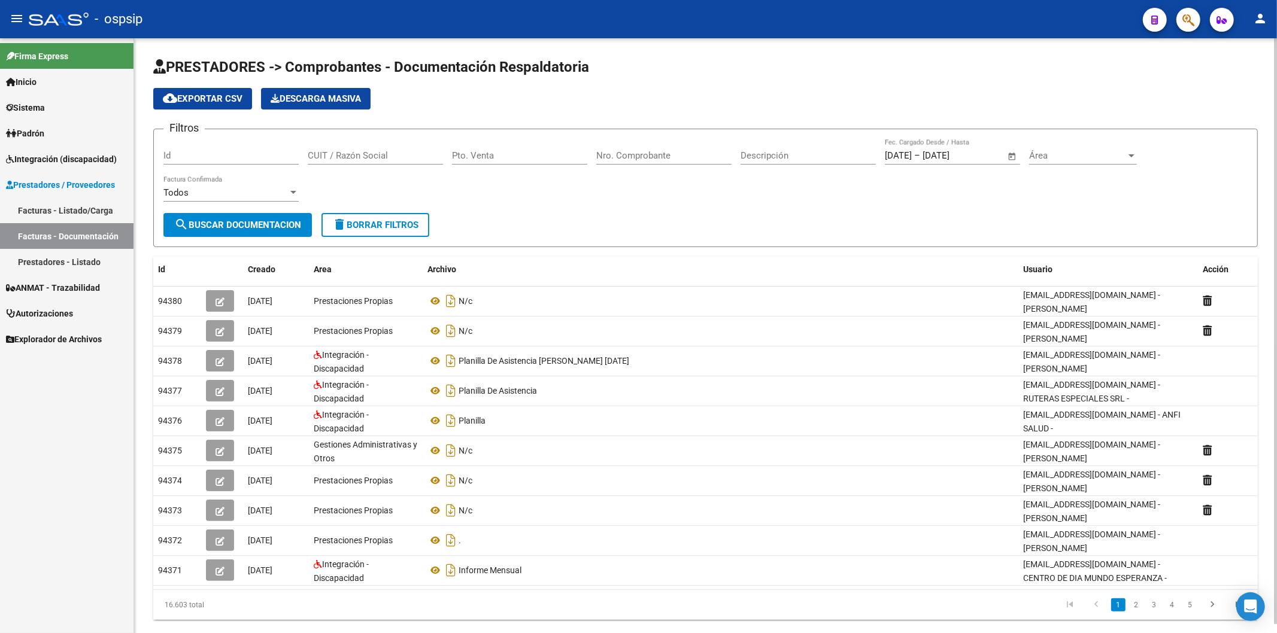
click at [674, 159] on input "Nro. Comprobante" at bounding box center [663, 155] width 135 height 11
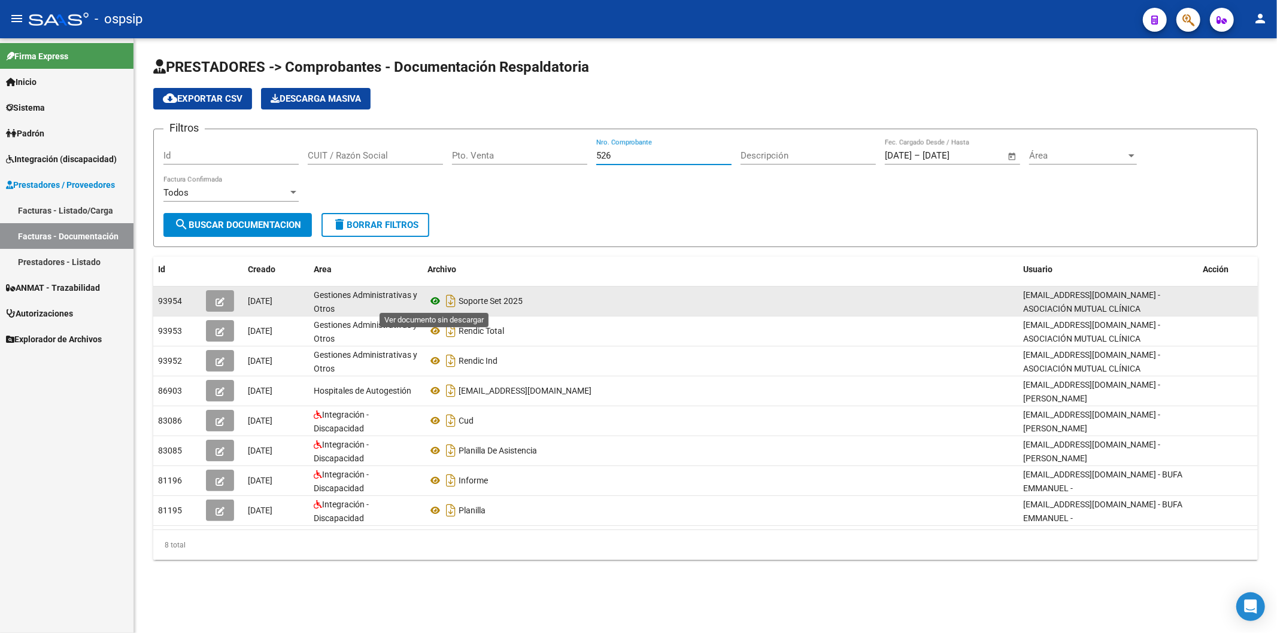
type input "526"
click at [438, 301] on icon at bounding box center [435, 301] width 16 height 14
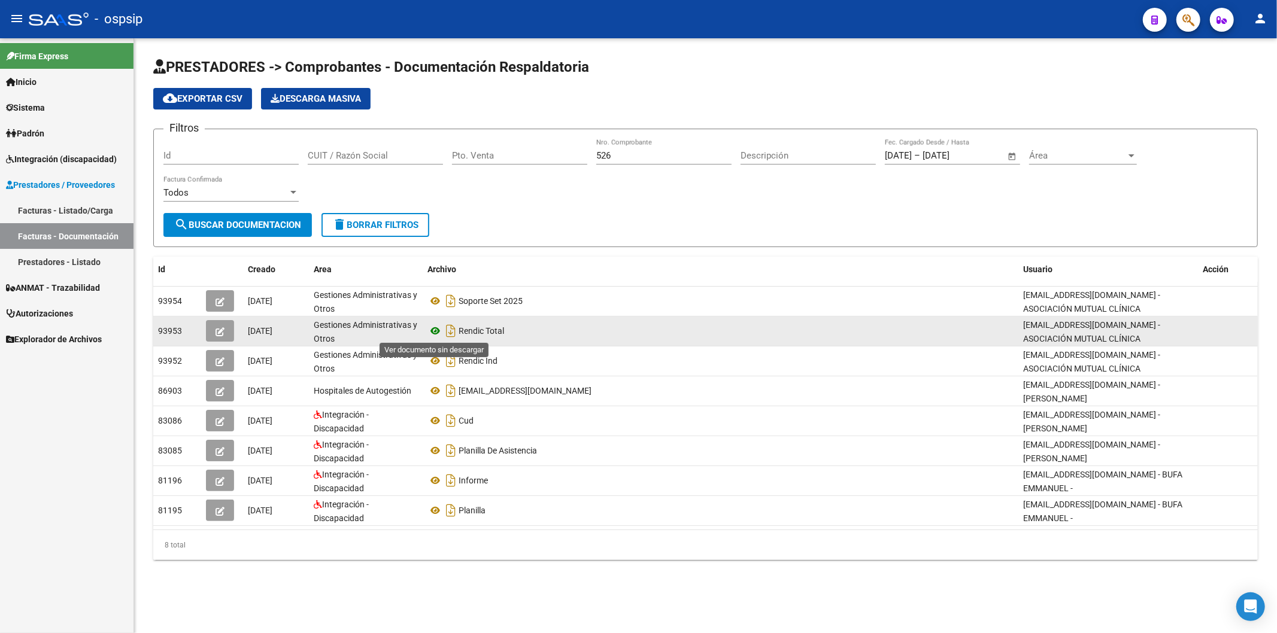
click at [437, 331] on icon at bounding box center [435, 331] width 16 height 14
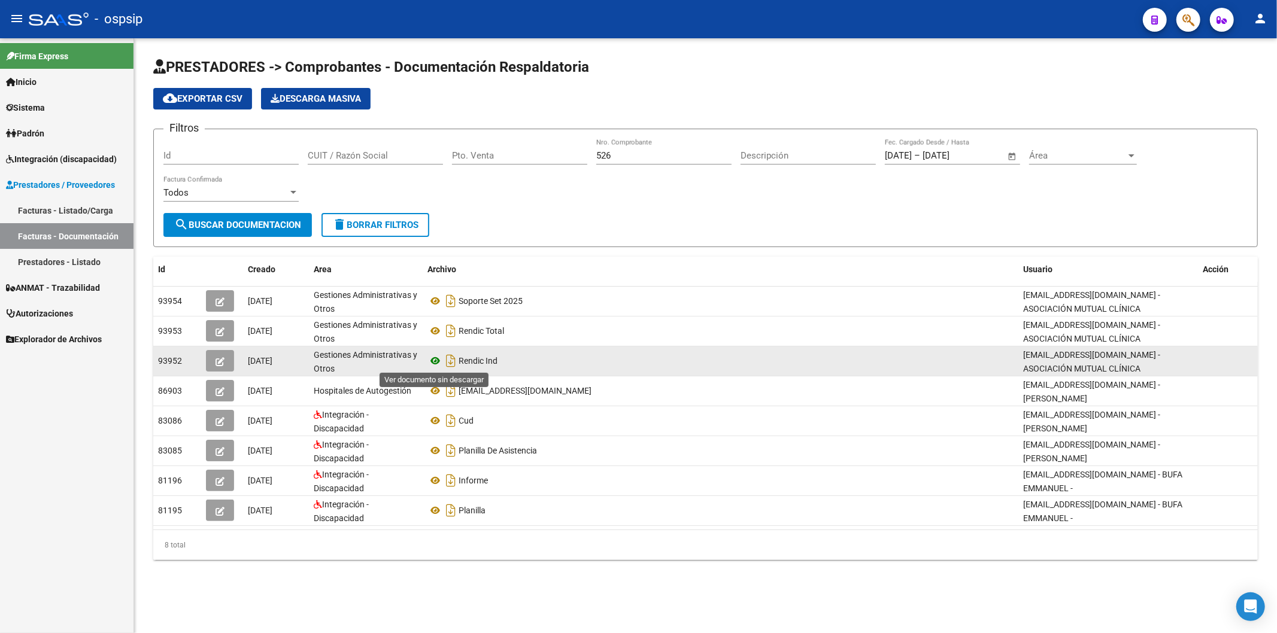
click at [434, 357] on icon at bounding box center [435, 361] width 16 height 14
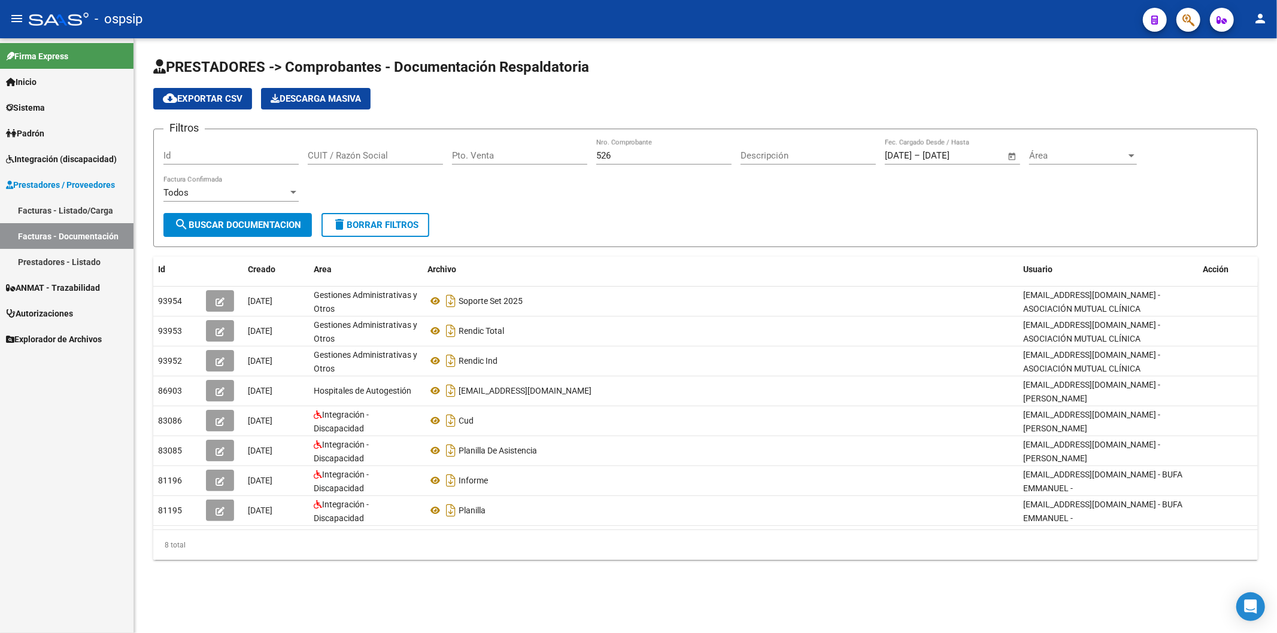
click at [57, 183] on span "Prestadores / Proveedores" at bounding box center [60, 184] width 109 height 13
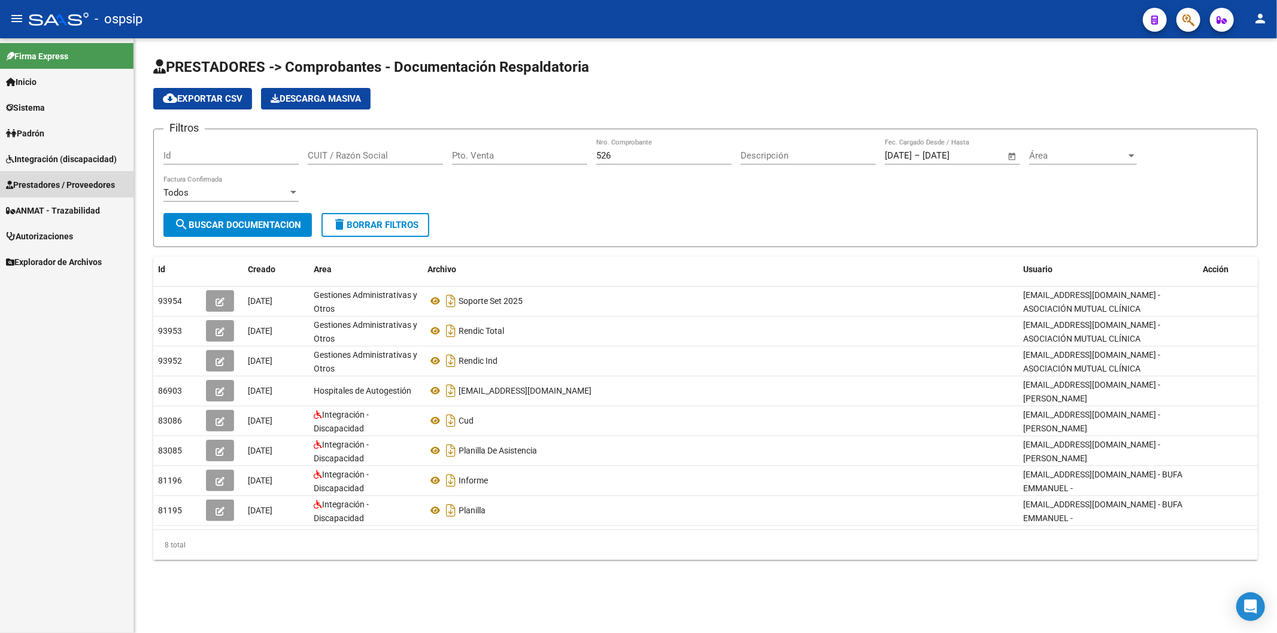
click at [71, 176] on link "Prestadores / Proveedores" at bounding box center [67, 185] width 134 height 26
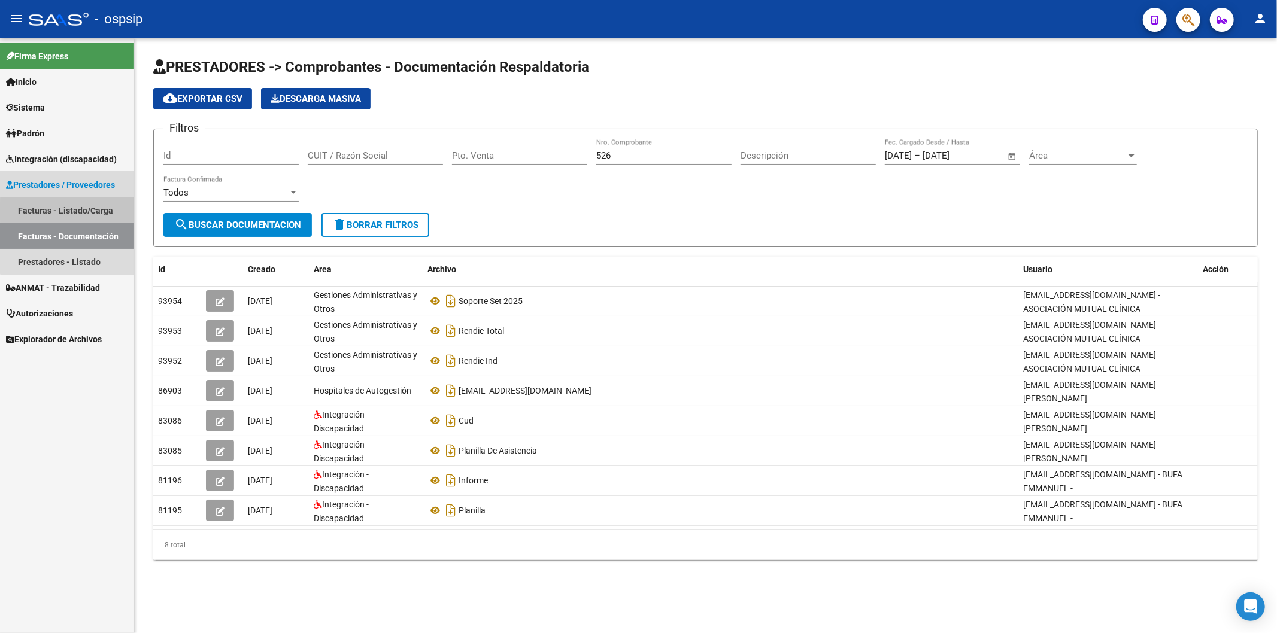
click at [79, 211] on link "Facturas - Listado/Carga" at bounding box center [67, 211] width 134 height 26
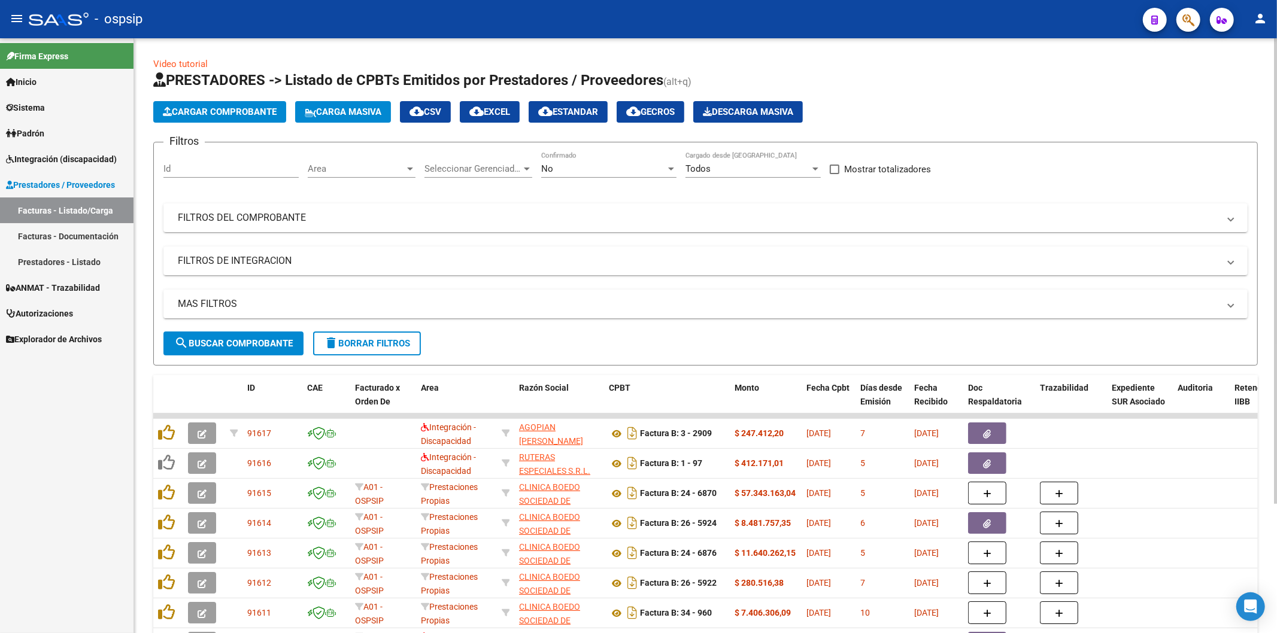
click at [672, 166] on div at bounding box center [671, 169] width 11 height 10
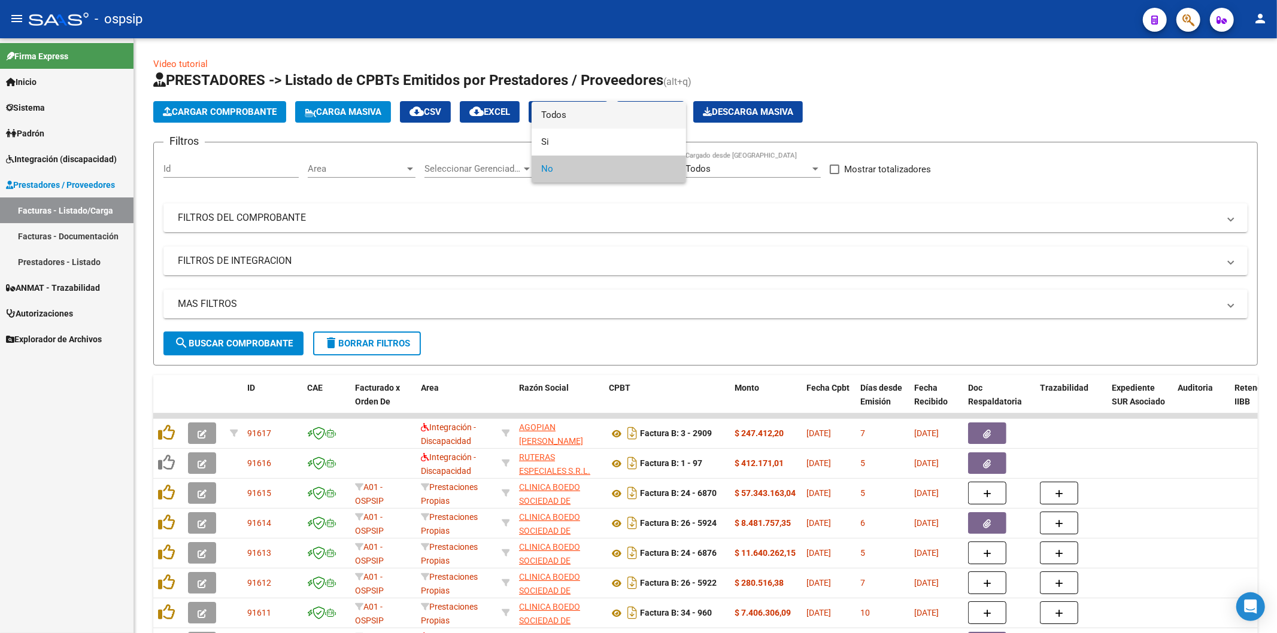
click at [635, 122] on span "Todos" at bounding box center [608, 115] width 135 height 27
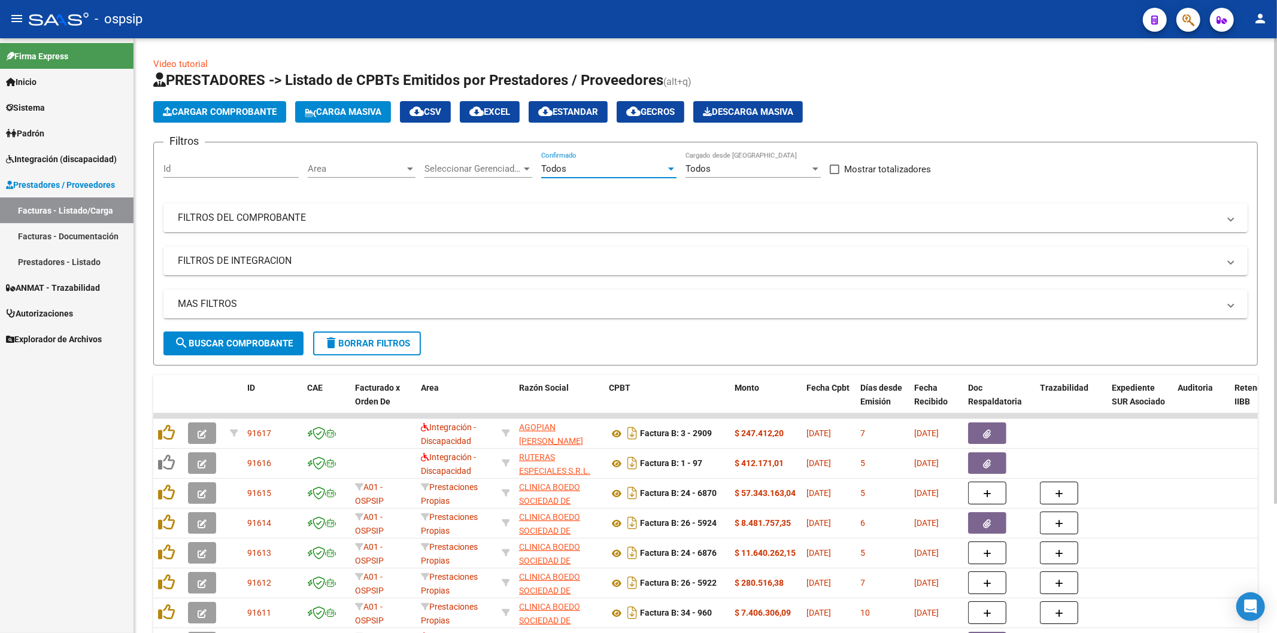
click at [1097, 217] on mat-panel-title "FILTROS DEL COMPROBANTE" at bounding box center [698, 217] width 1041 height 13
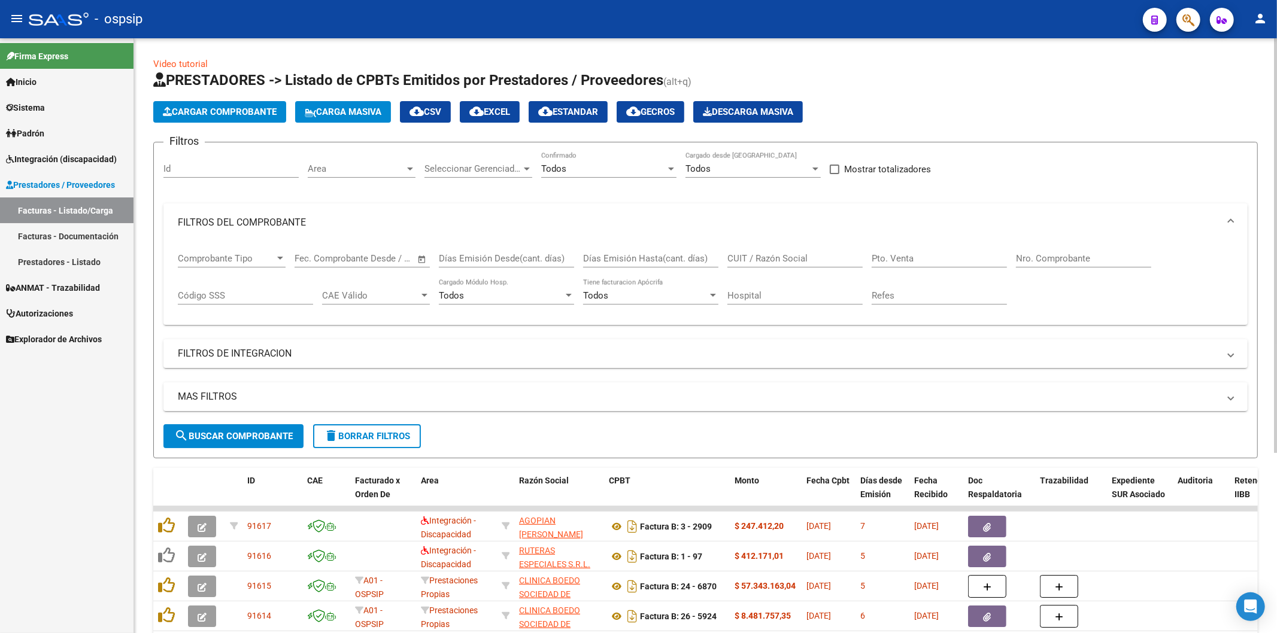
click at [1062, 257] on input "Nro. Comprobante" at bounding box center [1083, 258] width 135 height 11
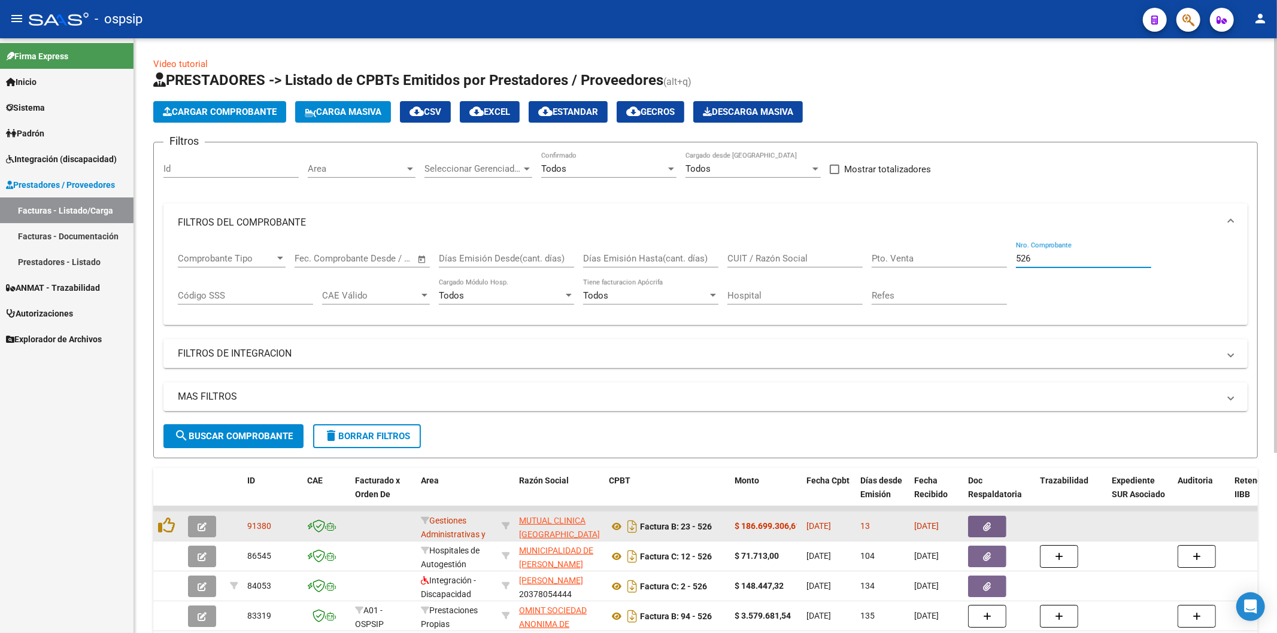
type input "526"
click at [988, 522] on span "button" at bounding box center [988, 527] width 8 height 11
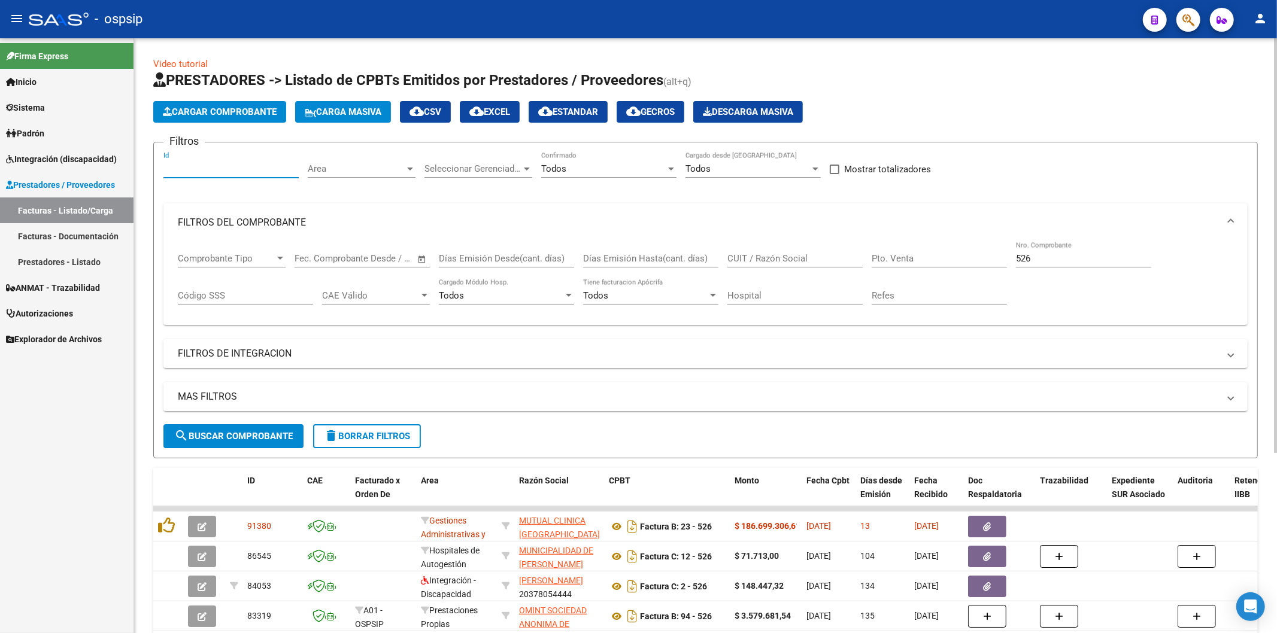
click at [196, 171] on input "Id" at bounding box center [230, 168] width 135 height 11
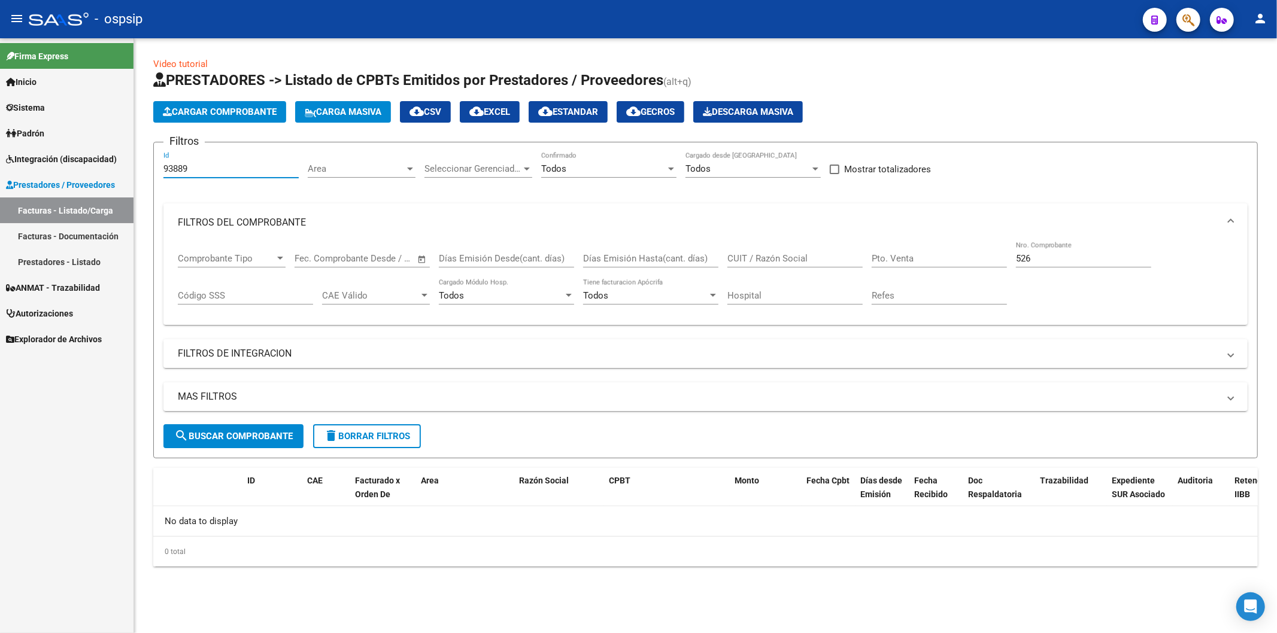
type input "93889"
click at [53, 236] on link "Facturas - Documentación" at bounding box center [67, 236] width 134 height 26
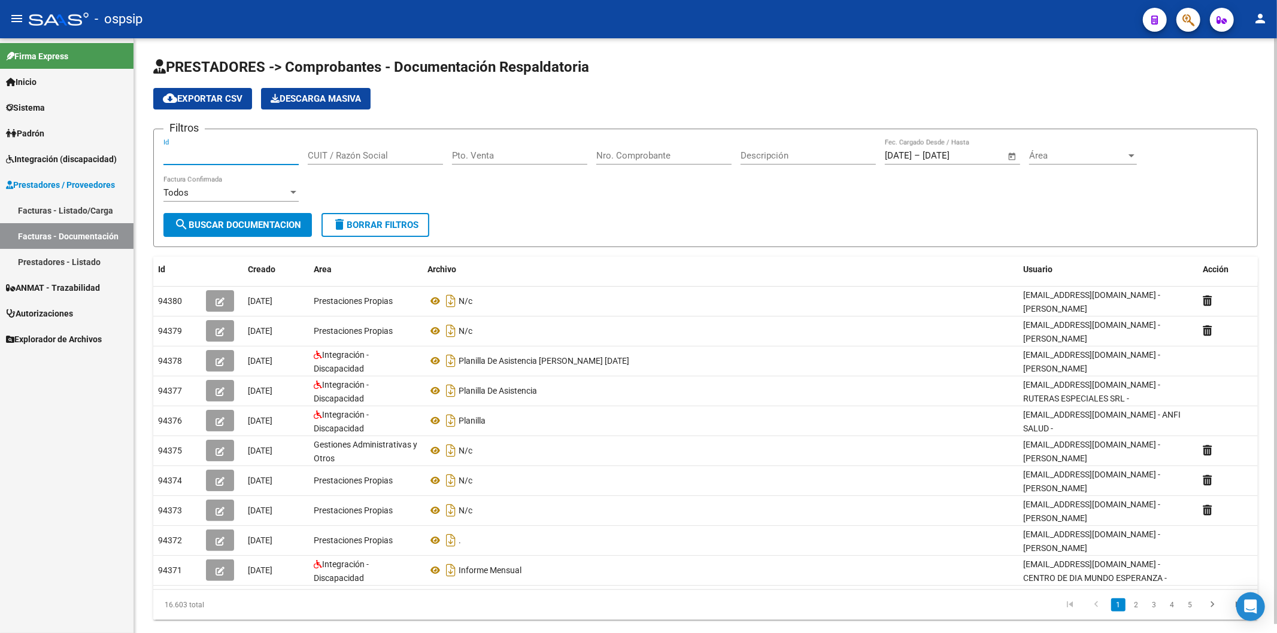
click at [217, 158] on input "Id" at bounding box center [230, 155] width 135 height 11
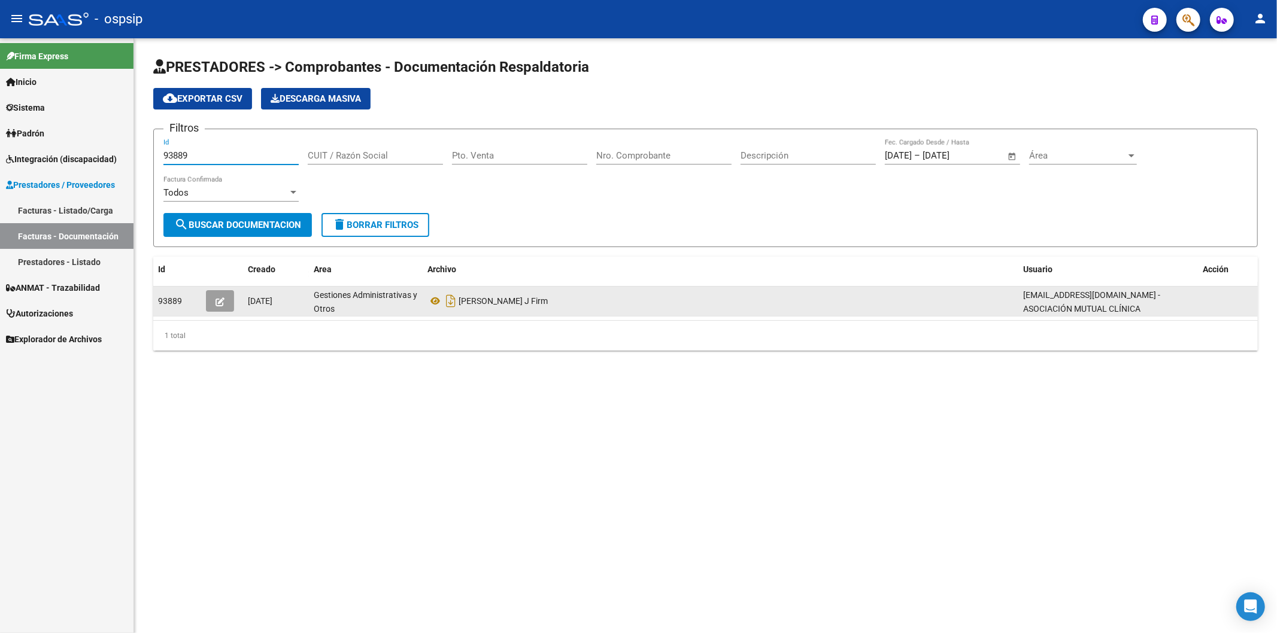
type input "93889"
click at [219, 298] on icon "button" at bounding box center [220, 302] width 9 height 9
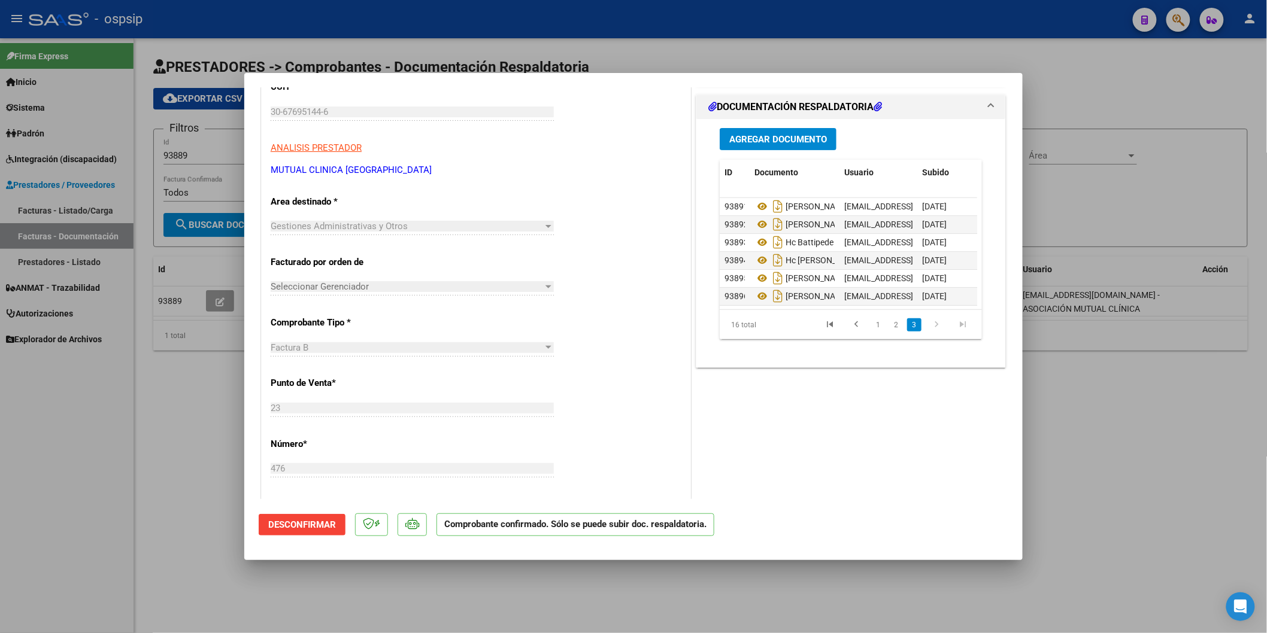
scroll to position [199, 0]
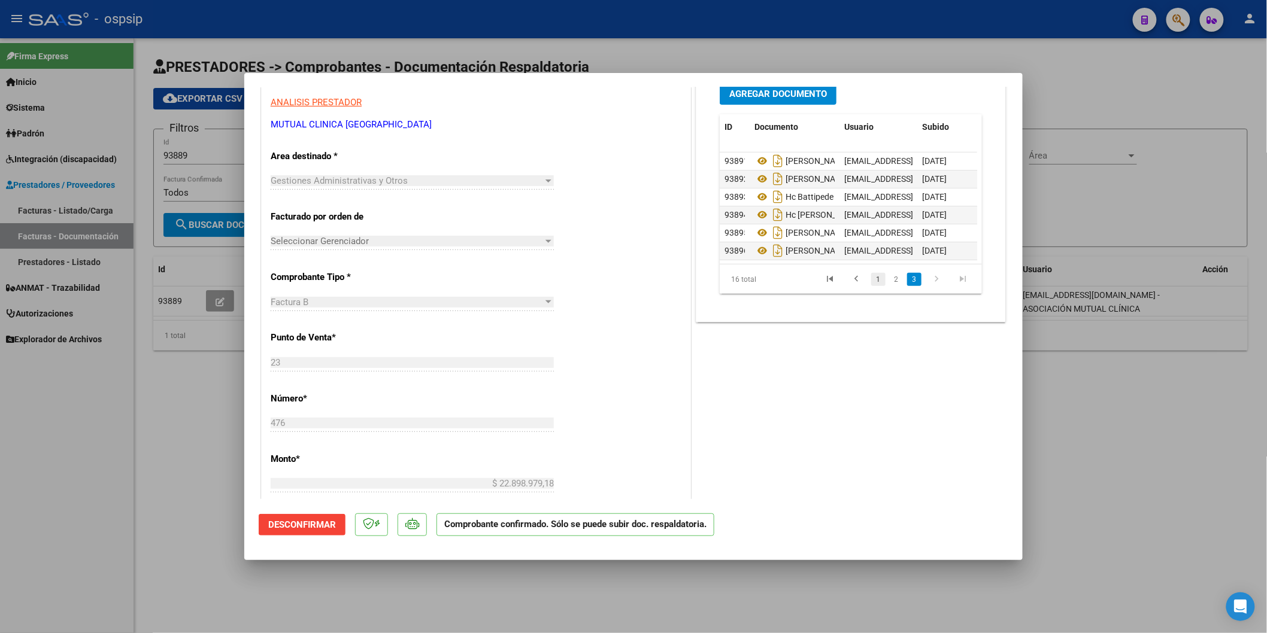
click at [871, 278] on link "1" at bounding box center [878, 279] width 14 height 13
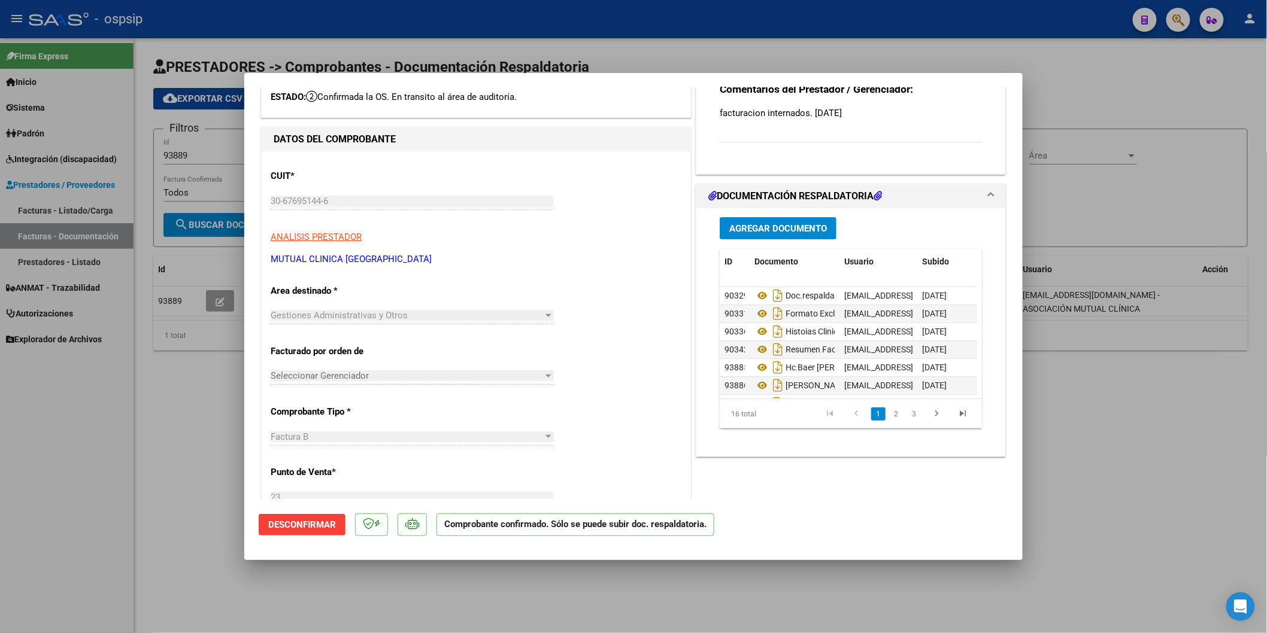
scroll to position [0, 0]
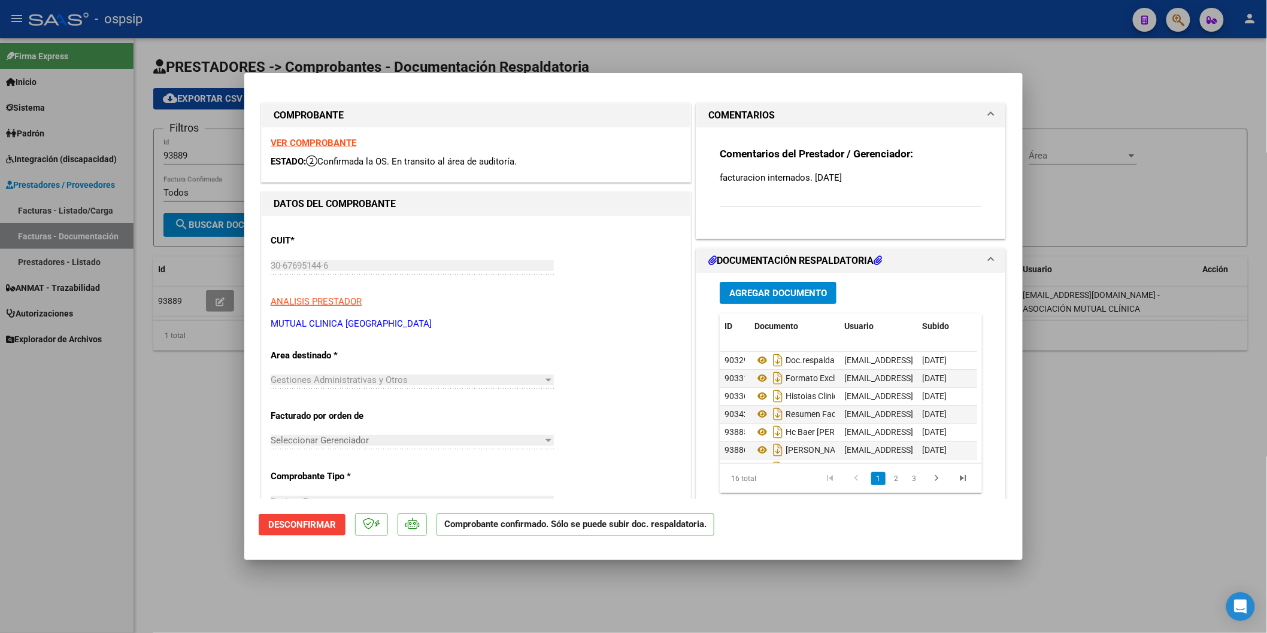
type input "$ 0,00"
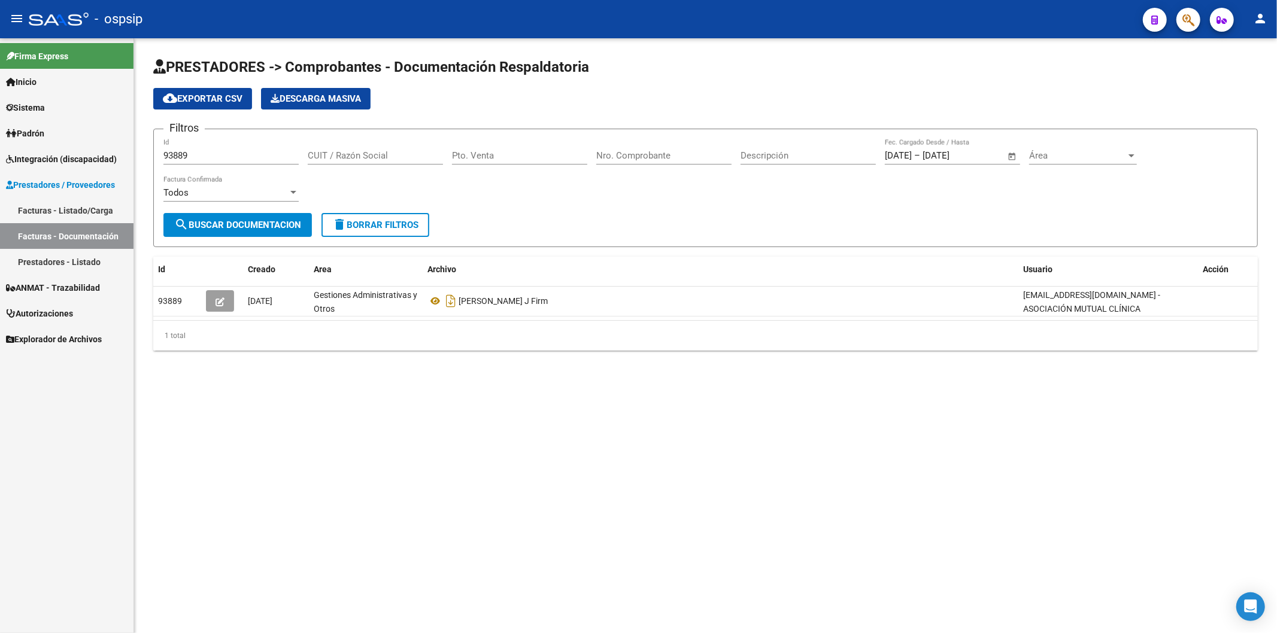
click at [231, 157] on input "93889" at bounding box center [230, 155] width 135 height 11
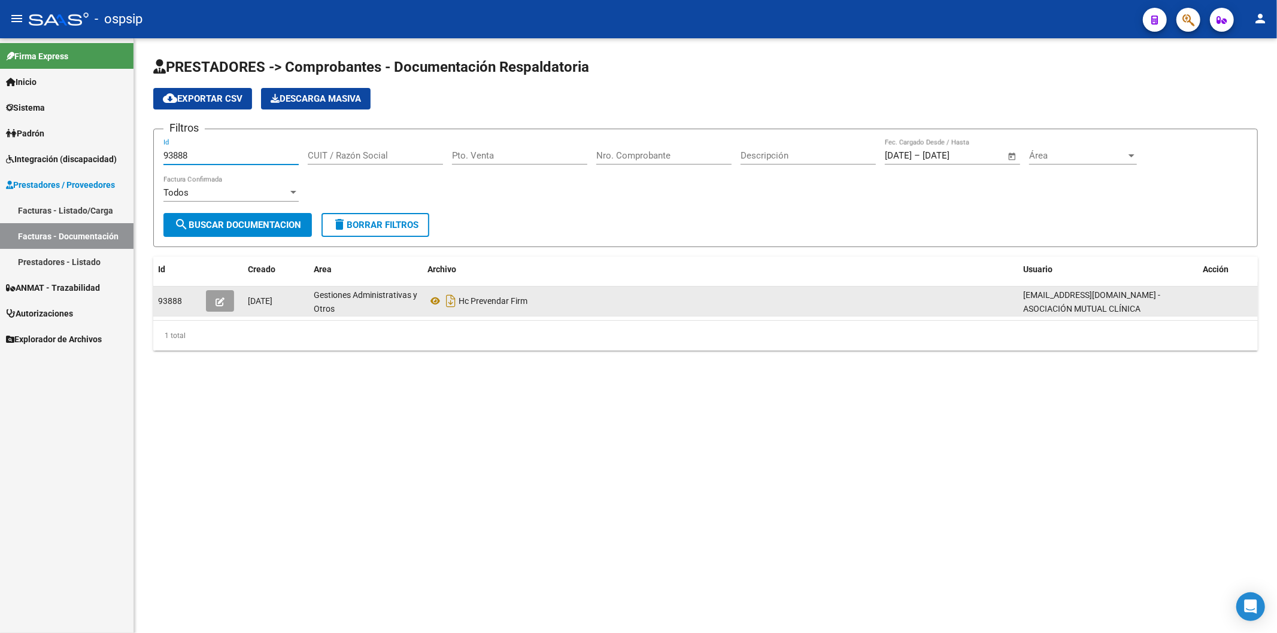
type input "93888"
click at [220, 301] on icon "button" at bounding box center [220, 302] width 9 height 9
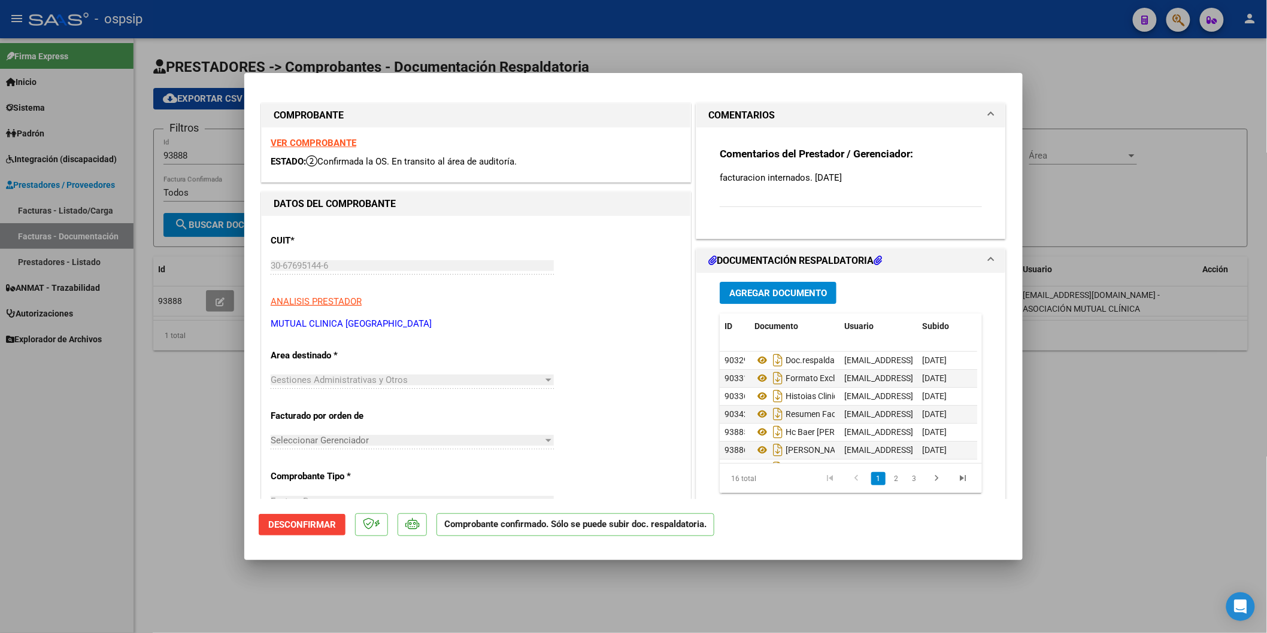
scroll to position [40, 0]
click at [754, 391] on icon at bounding box center [762, 393] width 16 height 14
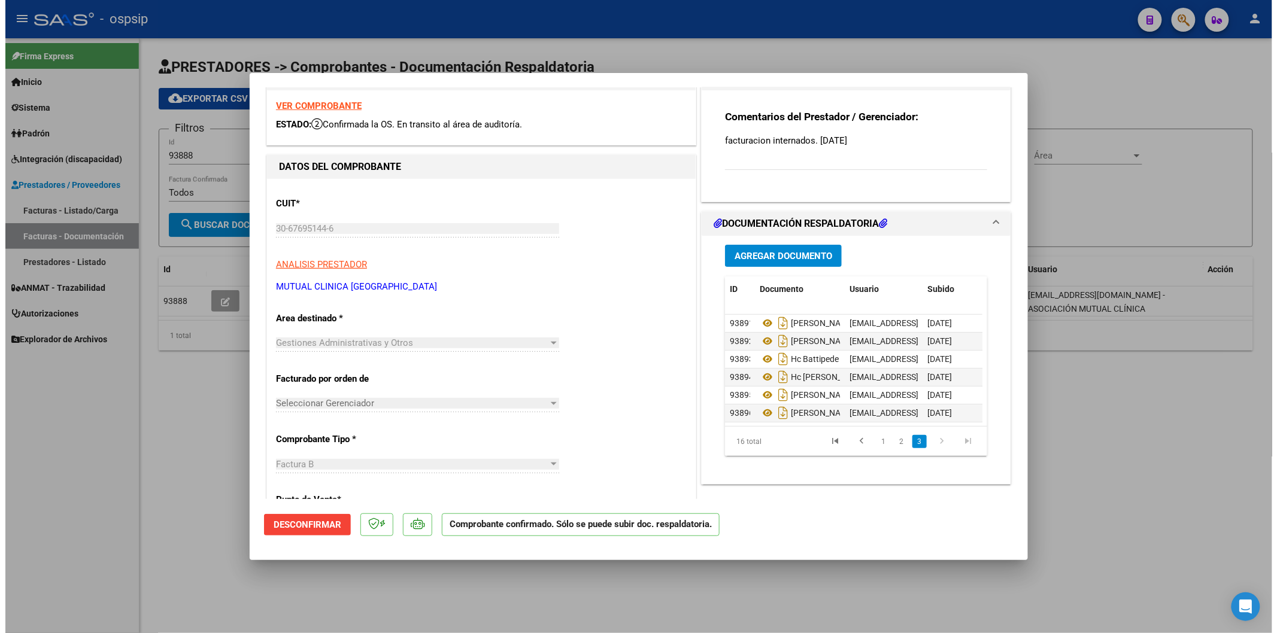
scroll to position [0, 0]
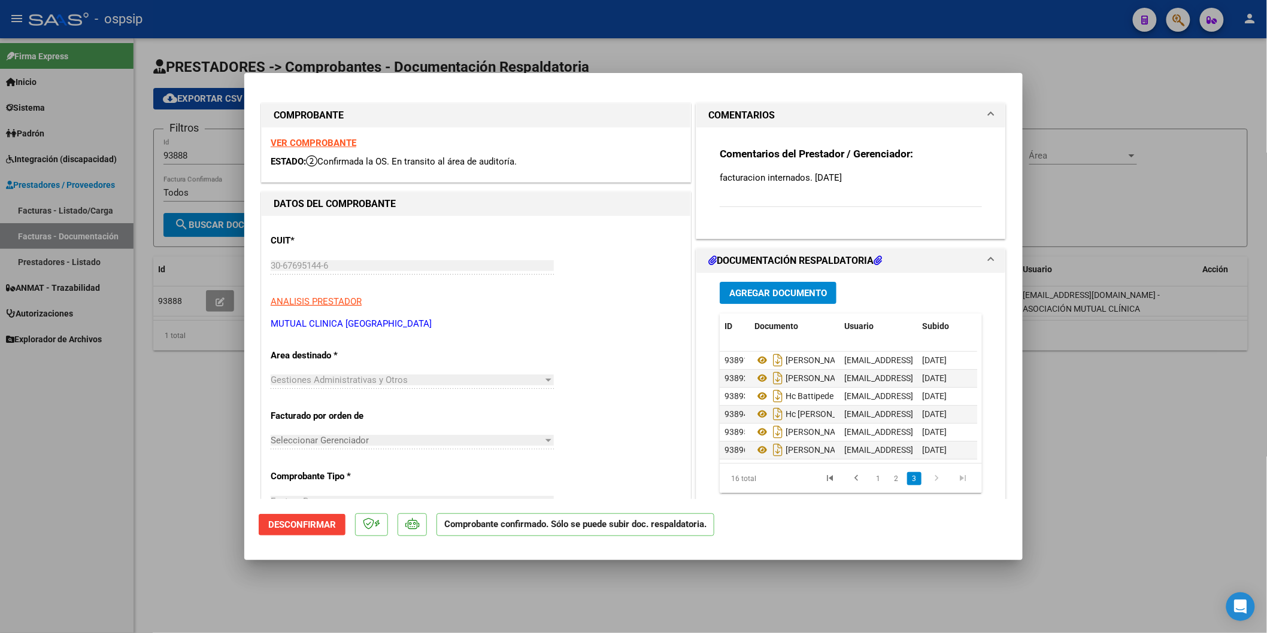
type input "$ 0,00"
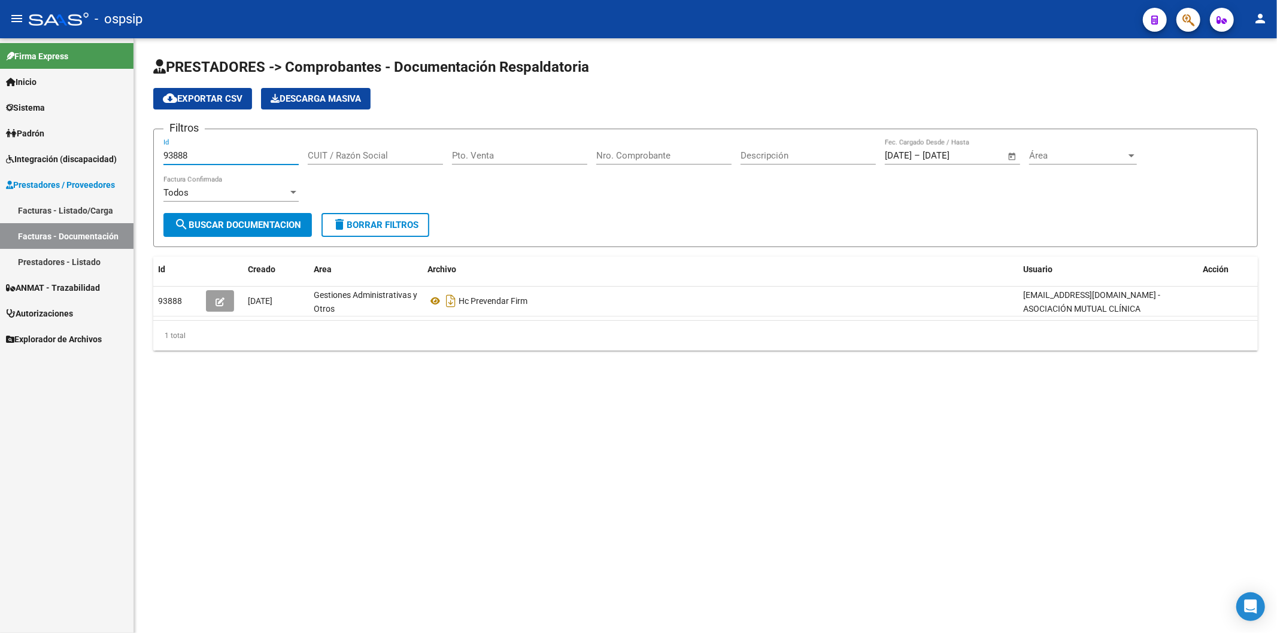
click at [235, 156] on input "93888" at bounding box center [230, 155] width 135 height 11
type input "93887"
click at [63, 210] on link "Facturas - Listado/Carga" at bounding box center [67, 211] width 134 height 26
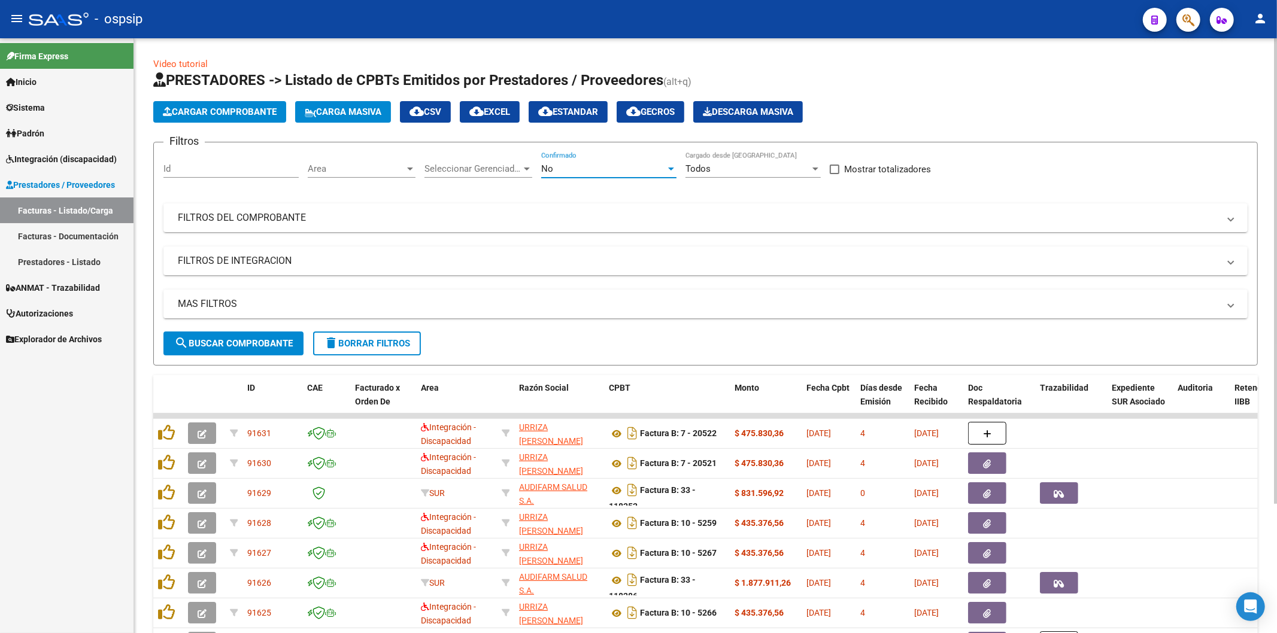
click at [586, 172] on div "No" at bounding box center [603, 168] width 125 height 11
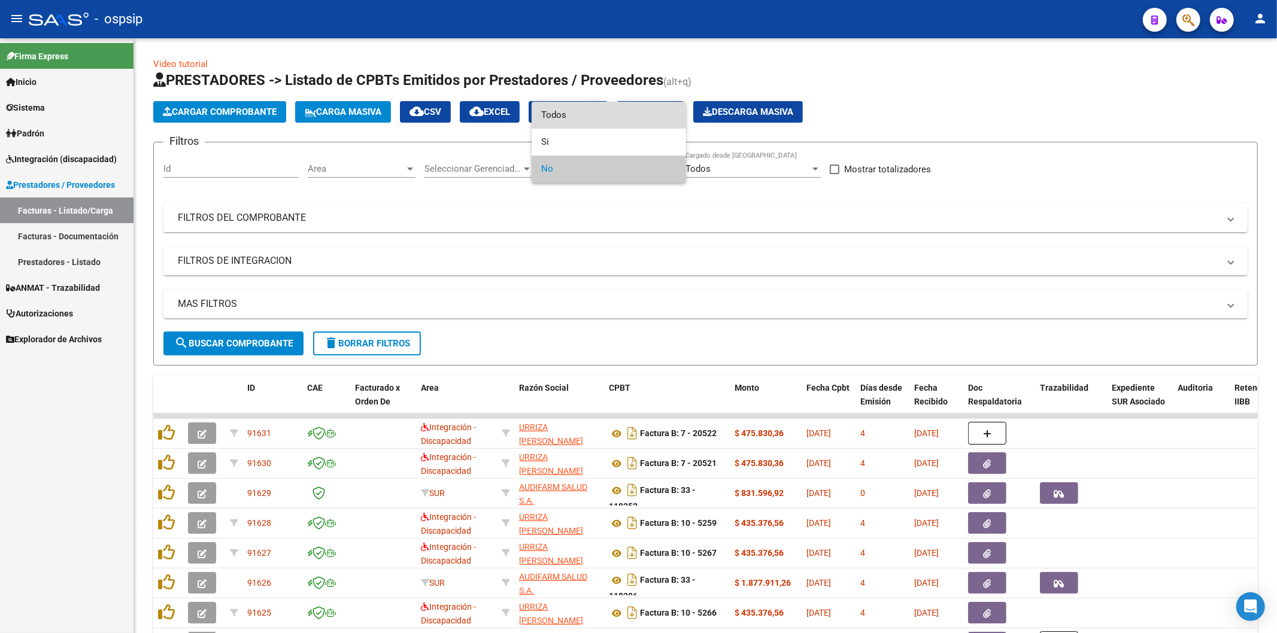
click at [603, 119] on span "Todos" at bounding box center [608, 115] width 135 height 27
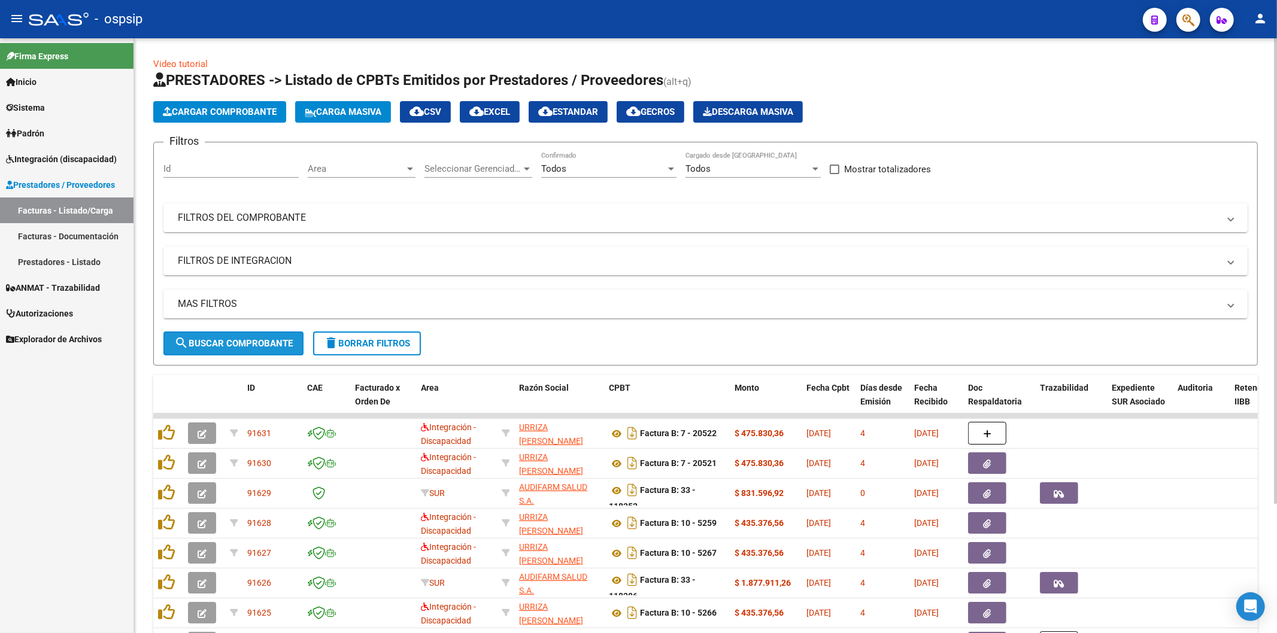
click at [261, 340] on span "search Buscar Comprobante" at bounding box center [233, 343] width 119 height 11
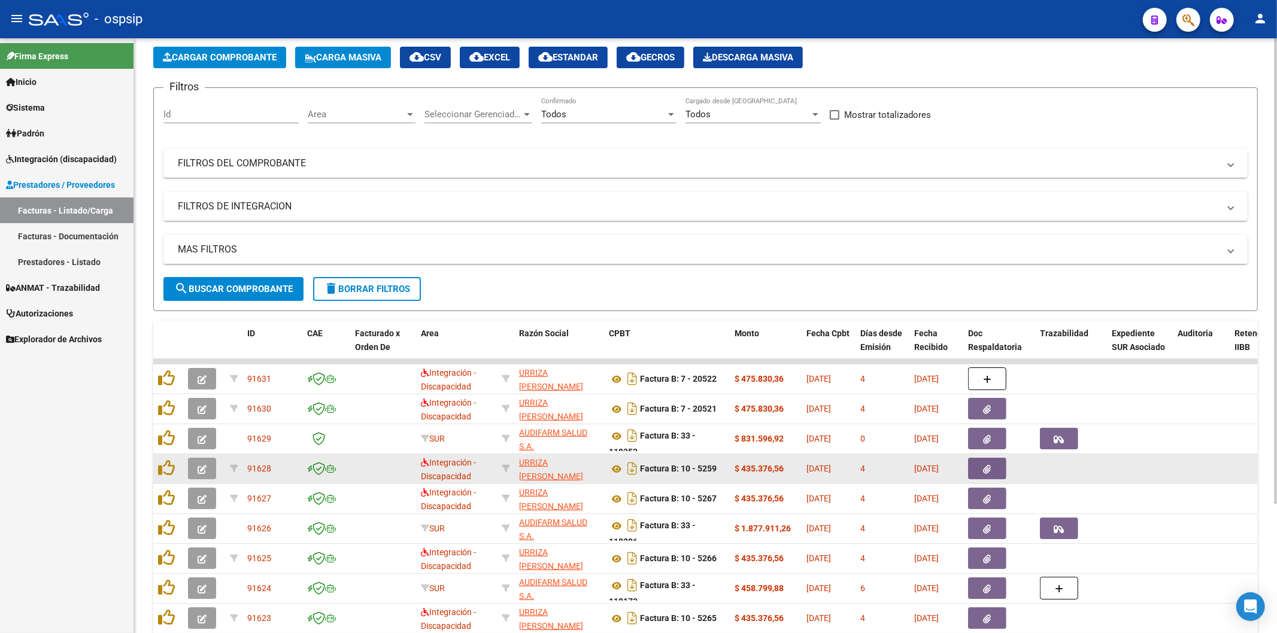
scroll to position [166, 0]
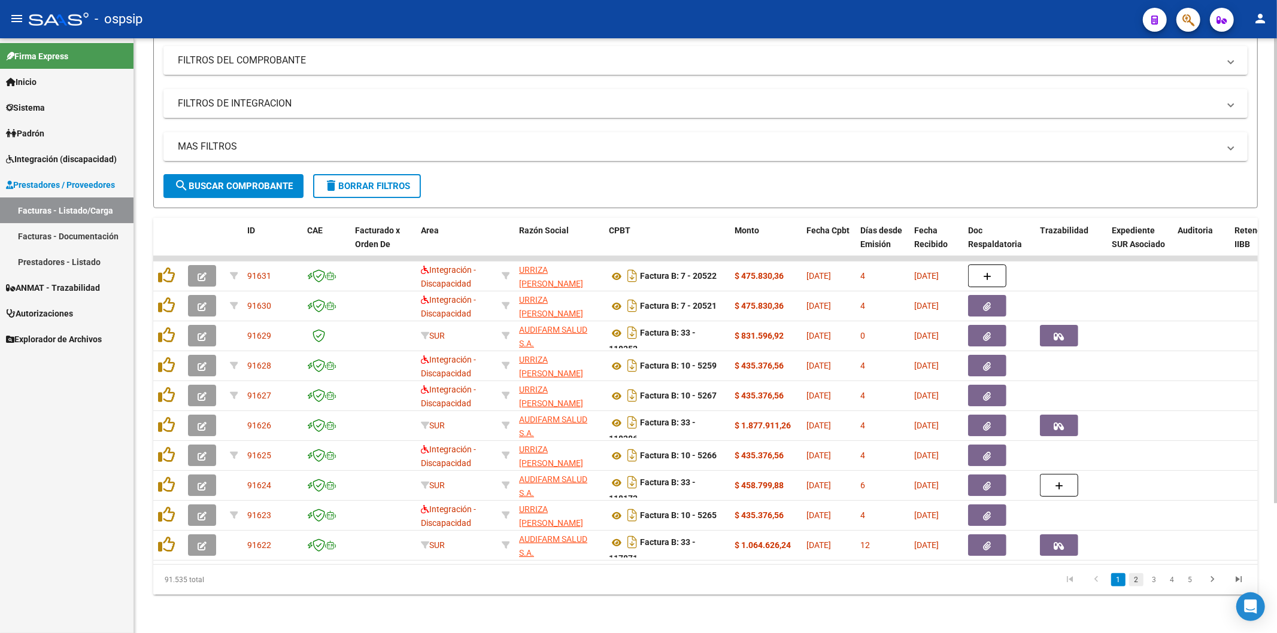
click at [1139, 578] on link "2" at bounding box center [1136, 580] width 14 height 13
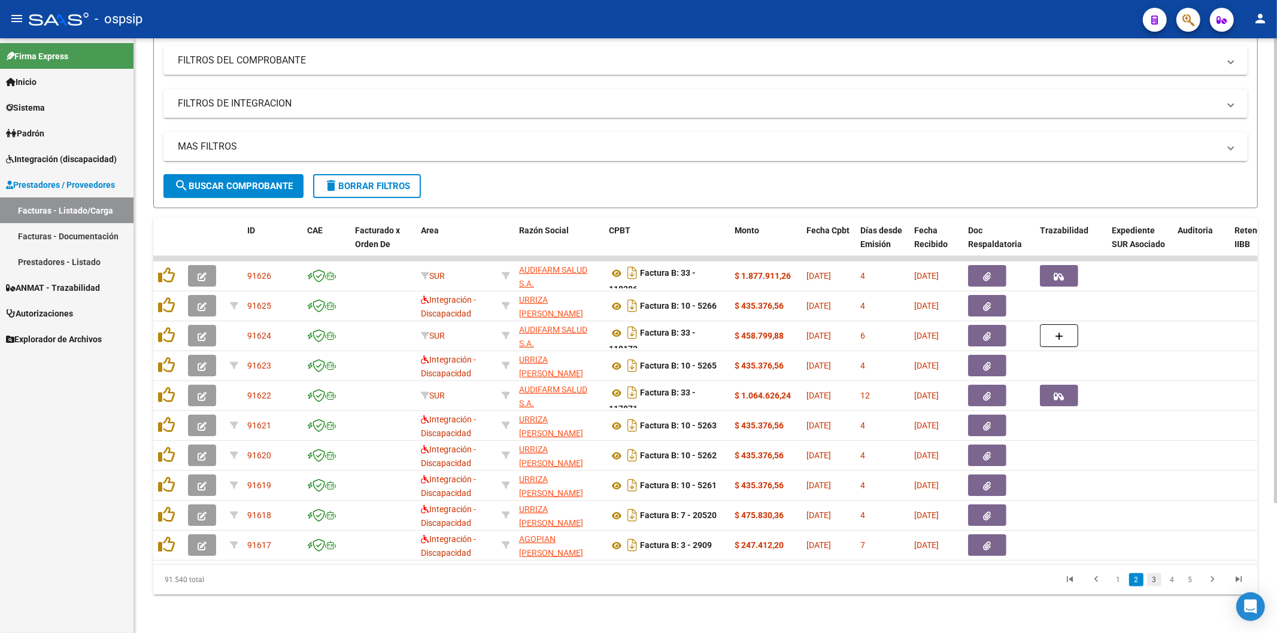
click at [1151, 578] on link "3" at bounding box center [1154, 580] width 14 height 13
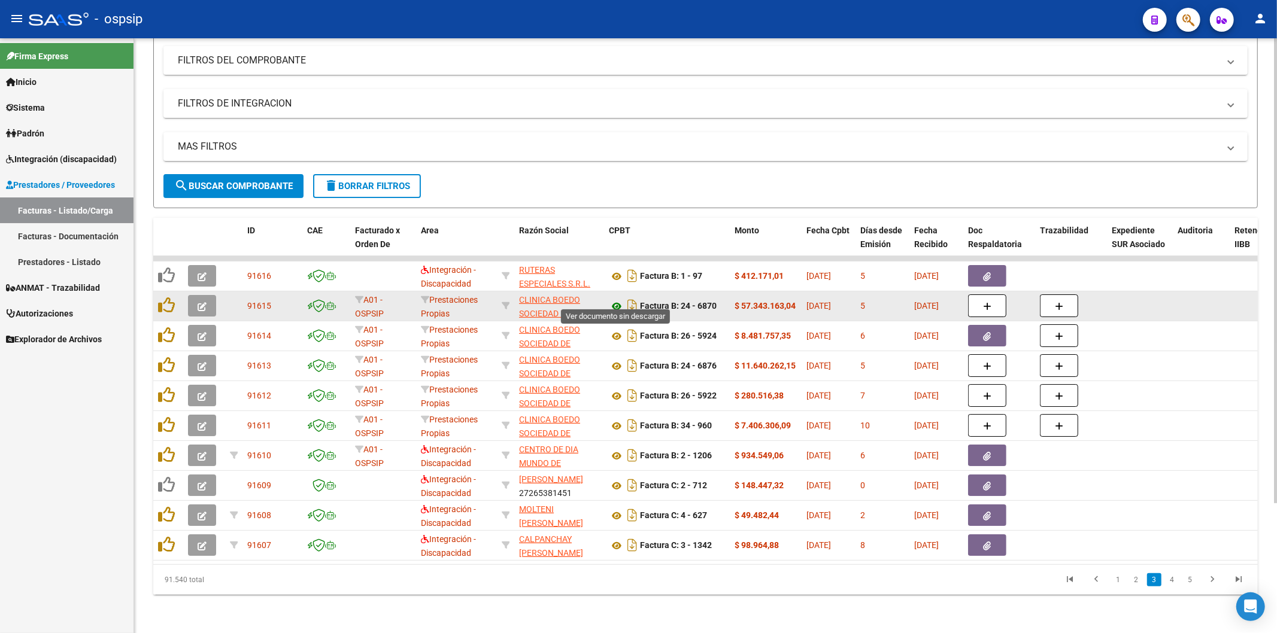
click at [614, 299] on icon at bounding box center [617, 306] width 16 height 14
